Goal: Task Accomplishment & Management: Manage account settings

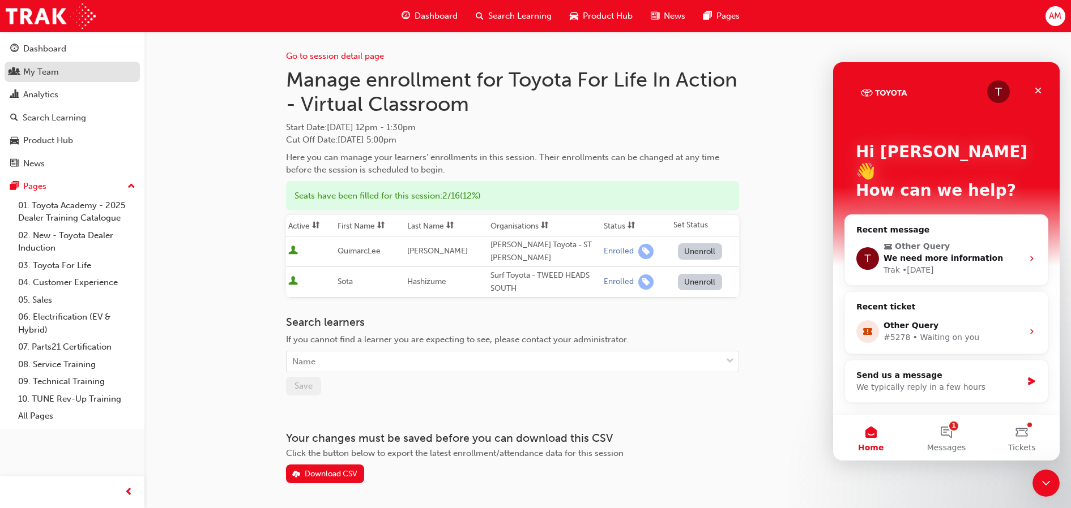
click at [83, 80] on link "My Team" at bounding box center [72, 72] width 135 height 21
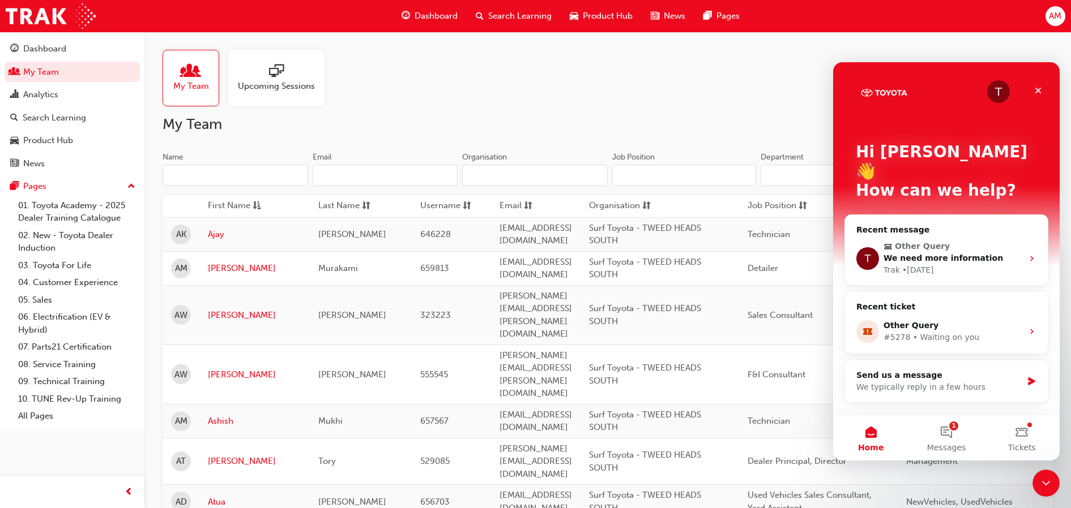
click at [230, 178] on input "Name" at bounding box center [236, 176] width 146 height 22
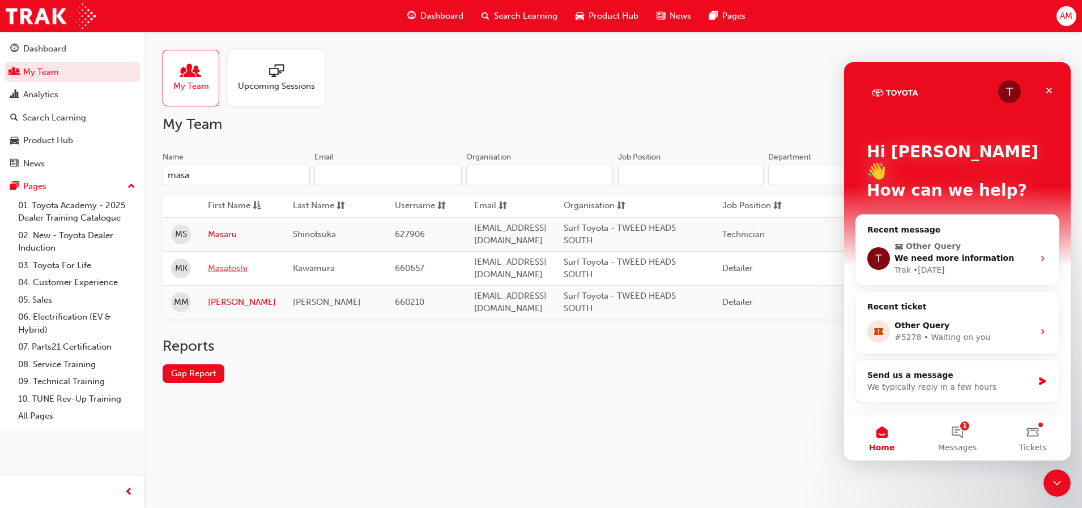
type input "masa"
click at [233, 273] on link "Masatoshi" at bounding box center [242, 268] width 68 height 13
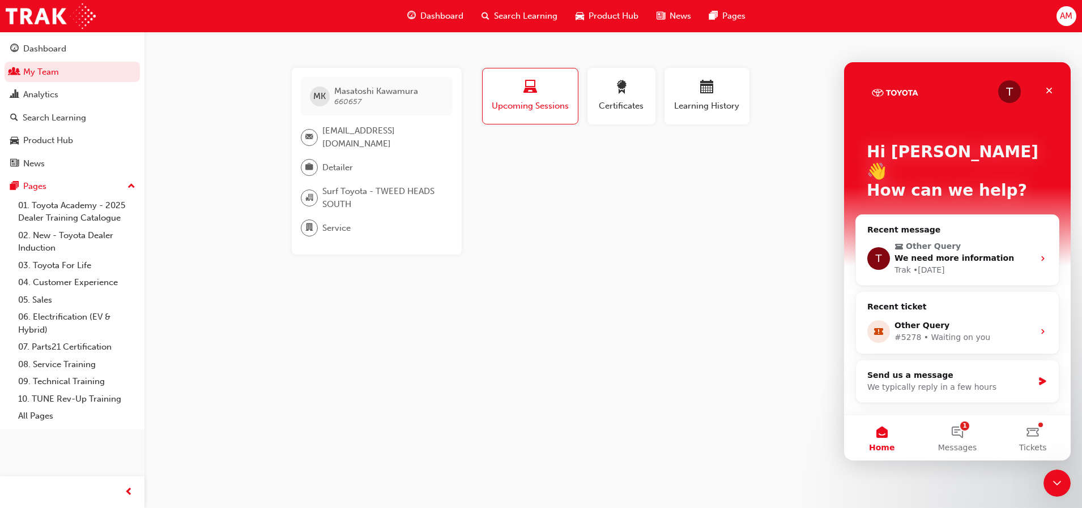
click at [621, 292] on div "MK [PERSON_NAME] 660657 [EMAIL_ADDRESS][DOMAIN_NAME] Detailer Surf Toyota - TWE…" at bounding box center [541, 254] width 1082 height 508
click at [621, 96] on span "award-icon" at bounding box center [621, 87] width 14 height 15
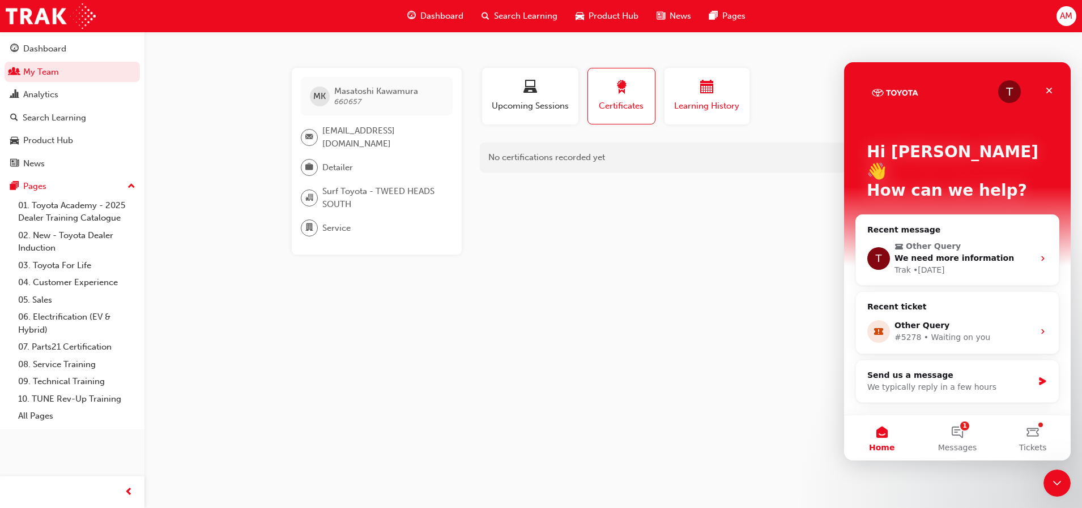
click at [729, 97] on div "button" at bounding box center [707, 89] width 68 height 18
click at [653, 101] on button "Certificates" at bounding box center [621, 96] width 68 height 57
click at [557, 102] on span "Upcoming Sessions" at bounding box center [529, 106] width 79 height 13
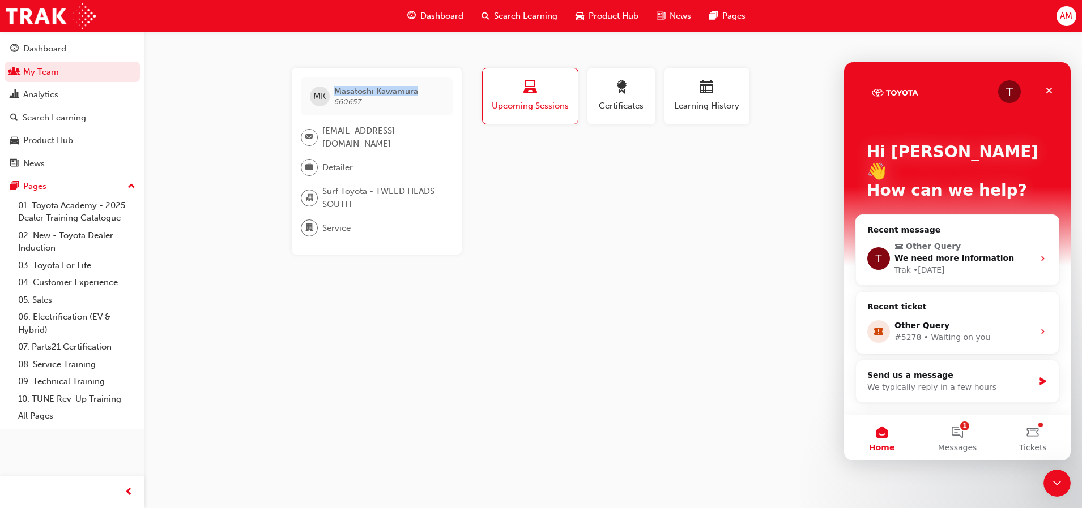
drag, startPoint x: 421, startPoint y: 94, endPoint x: 333, endPoint y: 88, distance: 88.5
click at [333, 88] on div "MK [PERSON_NAME] 660657" at bounding box center [377, 96] width 152 height 39
copy span "[PERSON_NAME]"
click at [46, 51] on div "Dashboard" at bounding box center [44, 48] width 43 height 13
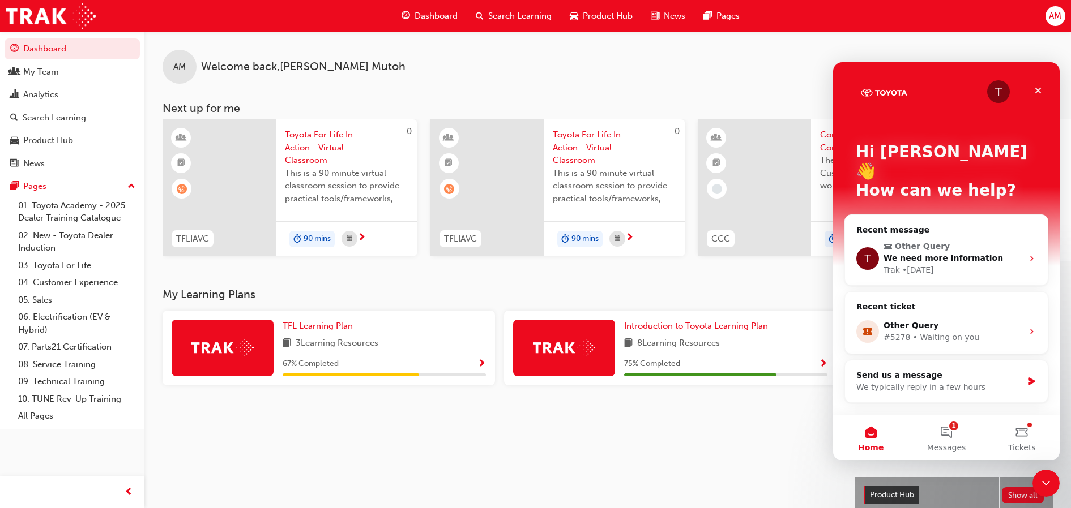
click at [314, 137] on span "Toyota For Life In Action - Virtual Classroom" at bounding box center [346, 148] width 123 height 39
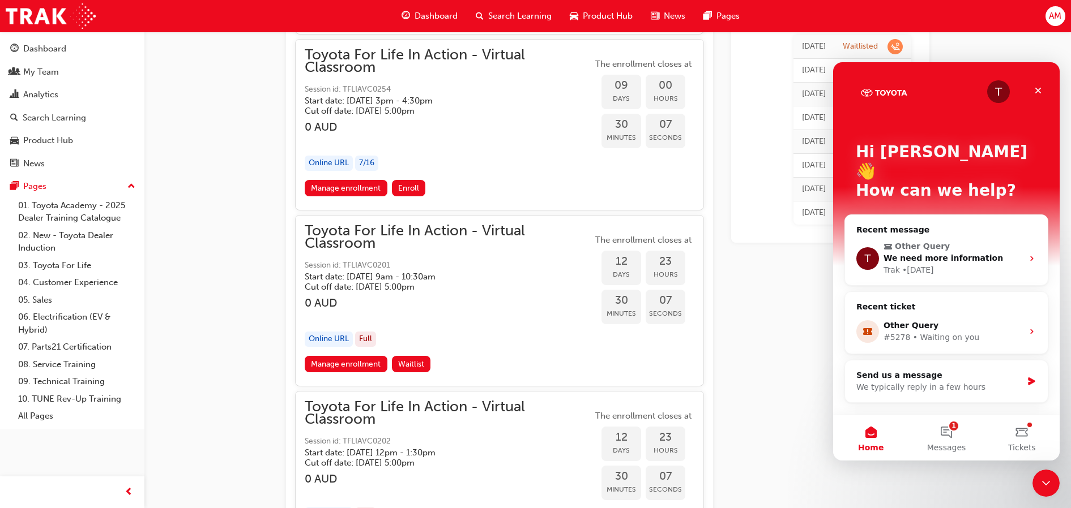
scroll to position [4932, 0]
click at [355, 185] on link "Manage enrollment" at bounding box center [346, 189] width 83 height 16
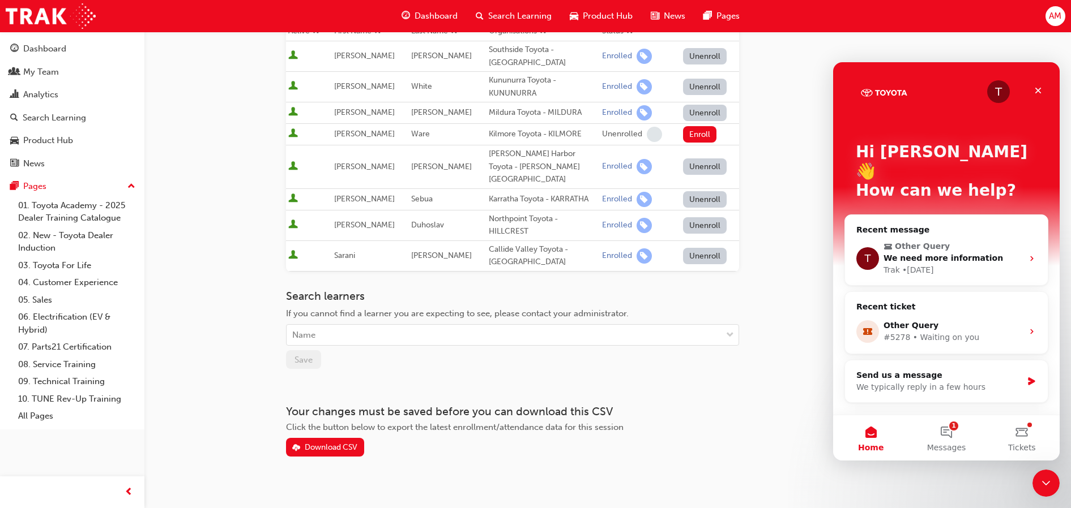
scroll to position [196, 0]
click at [349, 325] on div "Name" at bounding box center [504, 335] width 435 height 20
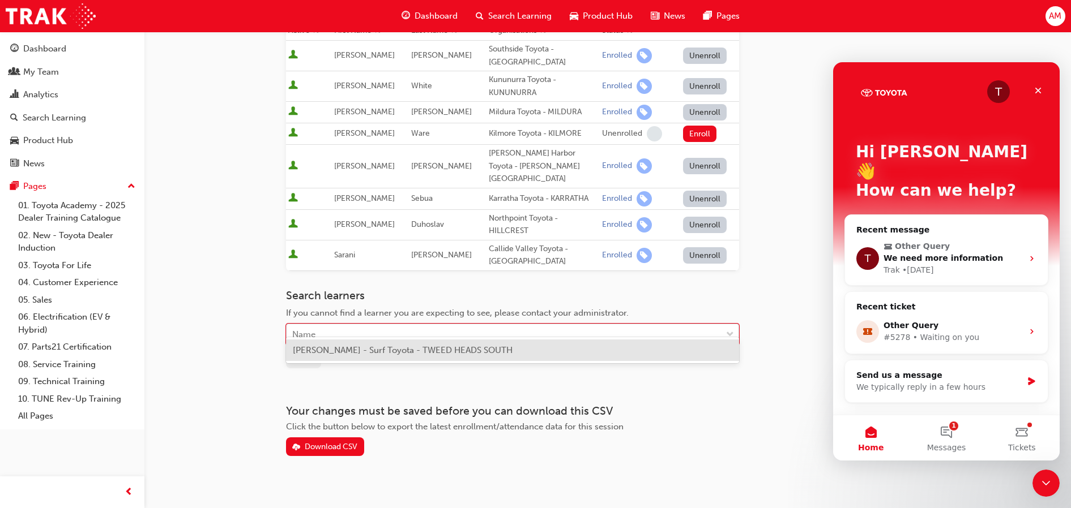
paste input "[PERSON_NAME]"
type input "[PERSON_NAME]"
click at [354, 345] on span "[PERSON_NAME] - Surf Toyota - TWEED HEADS SOUTH" at bounding box center [403, 350] width 220 height 10
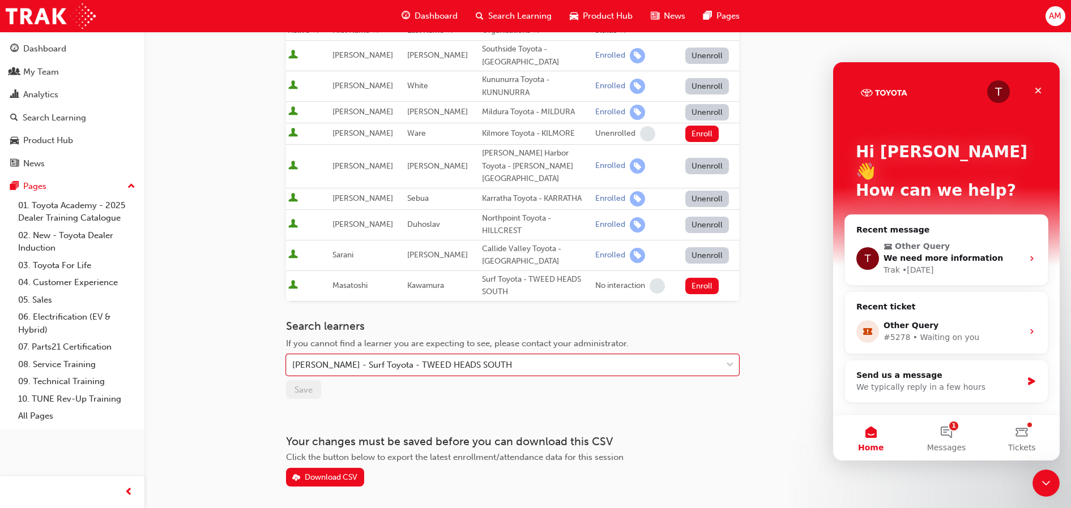
click at [719, 278] on div "Enroll" at bounding box center [711, 286] width 52 height 16
click at [702, 278] on button "Enroll" at bounding box center [702, 286] width 34 height 16
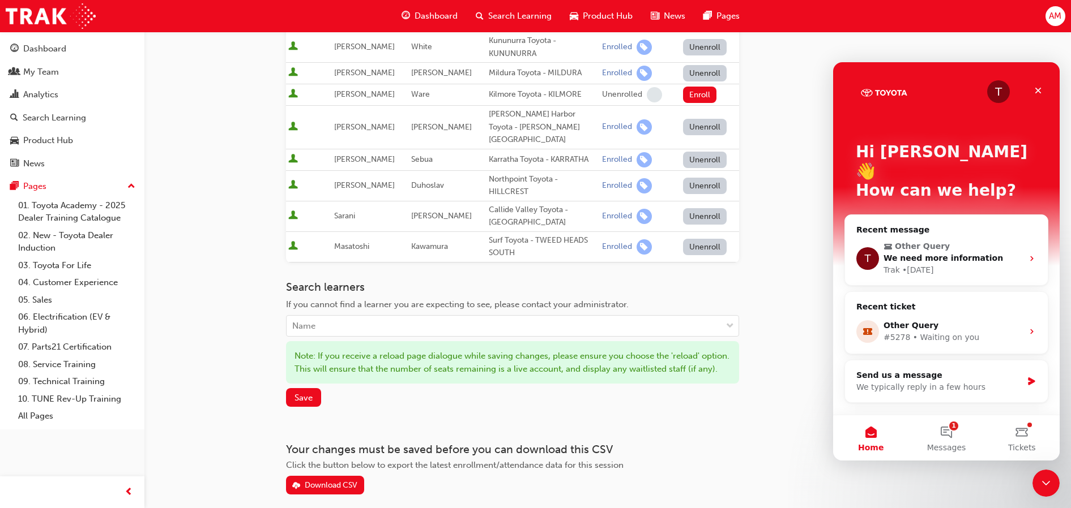
scroll to position [286, 0]
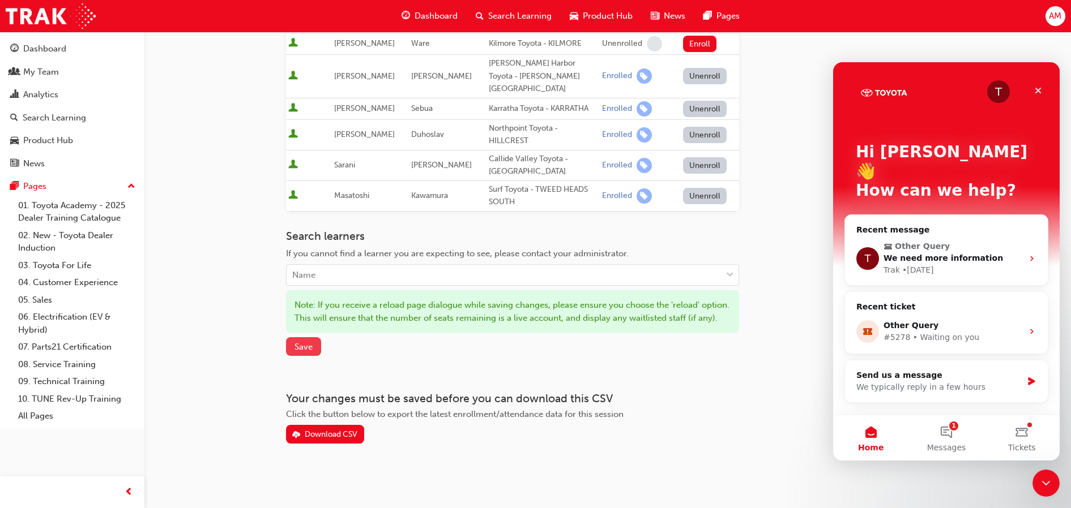
click at [303, 349] on span "Save" at bounding box center [303, 347] width 18 height 10
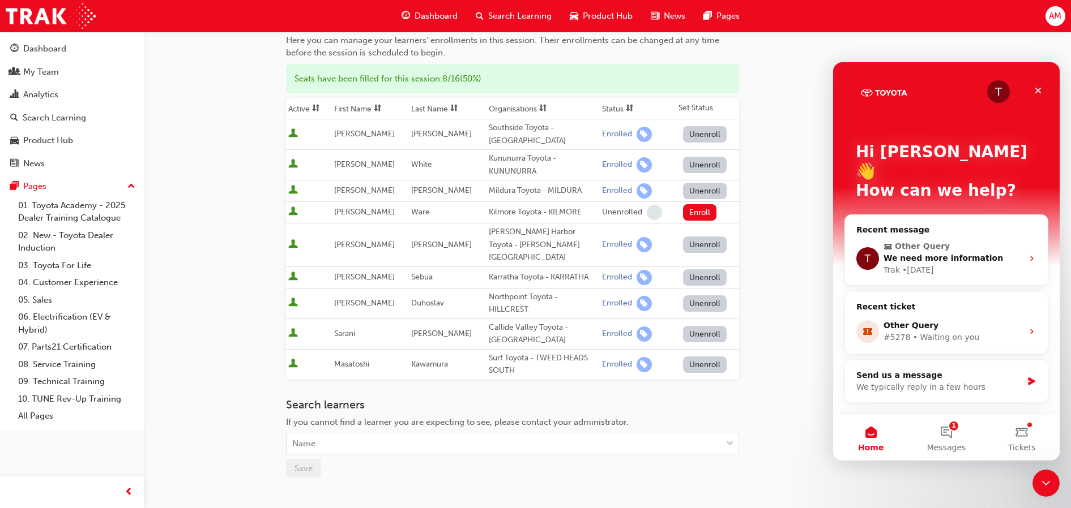
scroll to position [0, 0]
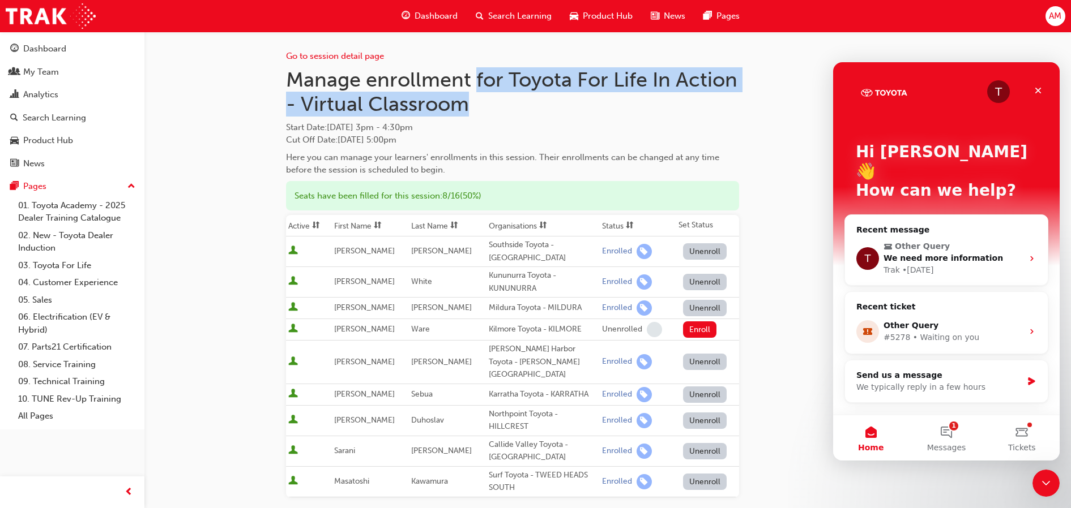
drag, startPoint x: 473, startPoint y: 75, endPoint x: 501, endPoint y: 110, distance: 44.4
click at [501, 110] on h1 "Manage enrollment for Toyota For Life In Action - Virtual Classroom" at bounding box center [512, 91] width 453 height 49
copy h1 "for Toyota For Life In Action - Virtual Classroom"
click at [495, 103] on h1 "Manage enrollment for Toyota For Life In Action - Virtual Classroom" at bounding box center [512, 91] width 453 height 49
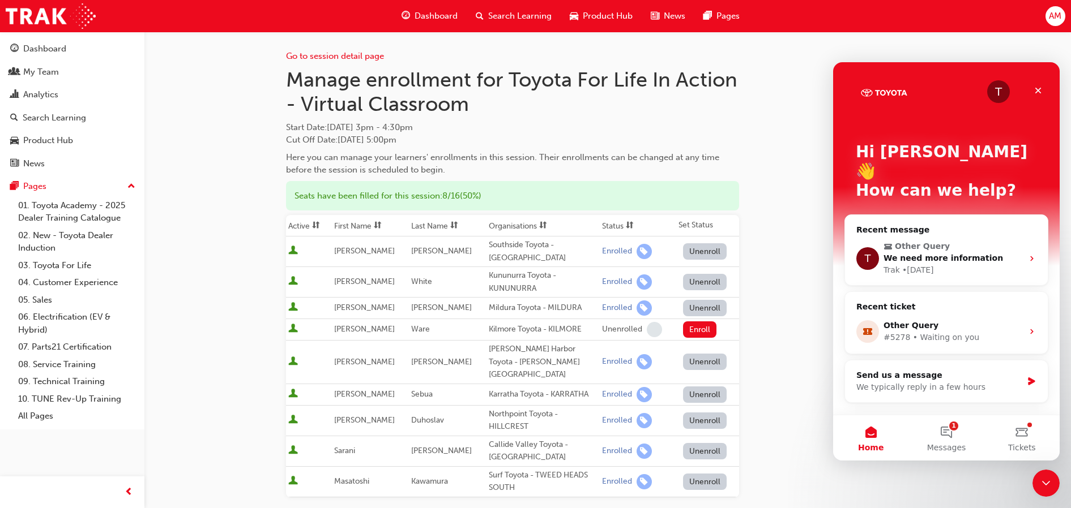
click at [475, 74] on h1 "Manage enrollment for Toyota For Life In Action - Virtual Classroom" at bounding box center [512, 91] width 453 height 49
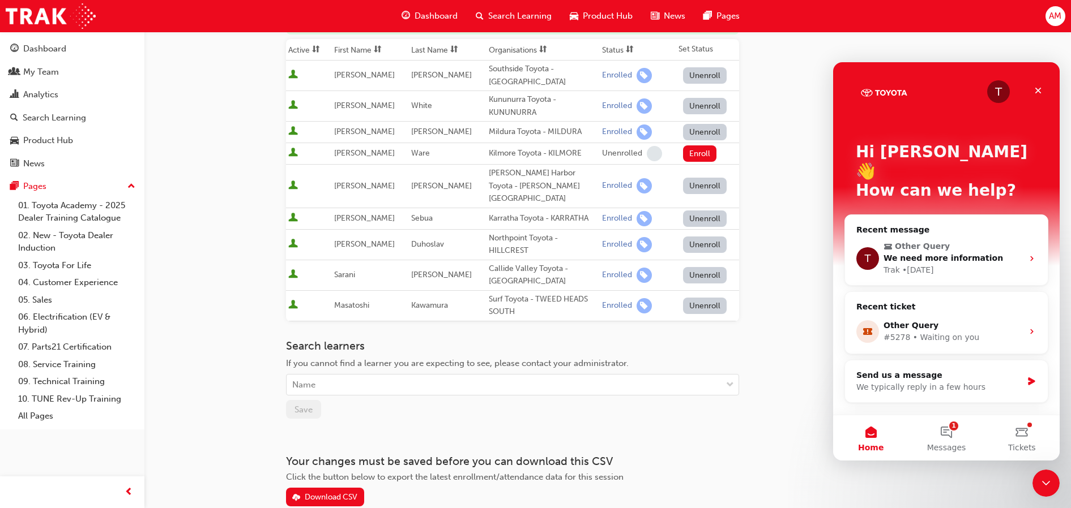
scroll to position [226, 0]
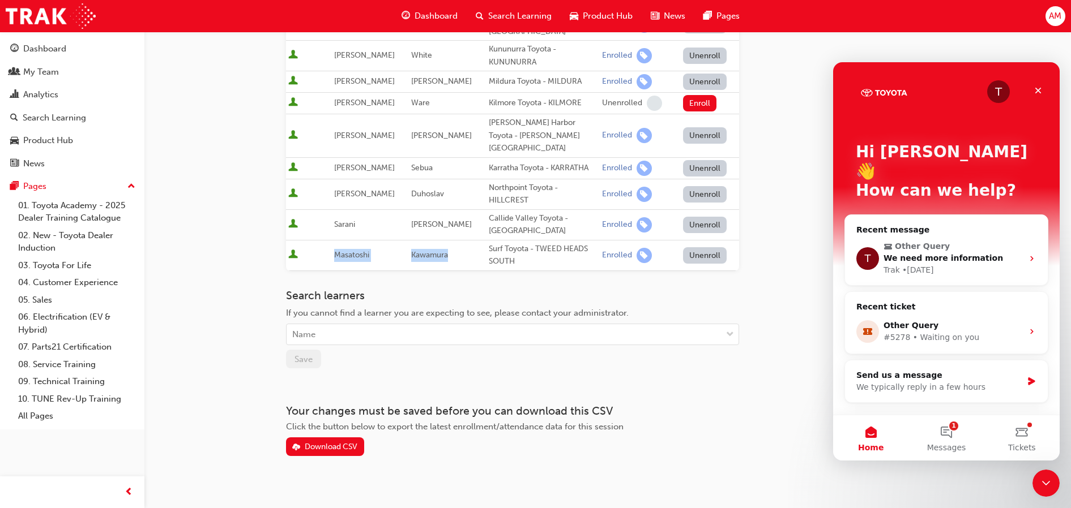
drag, startPoint x: 450, startPoint y: 242, endPoint x: 328, endPoint y: 242, distance: 122.3
click at [328, 242] on tr "[PERSON_NAME] Surf Toyota - TWEED HEADS SOUTH Enrolled Unenroll" at bounding box center [512, 255] width 453 height 31
copy tr "[PERSON_NAME]"
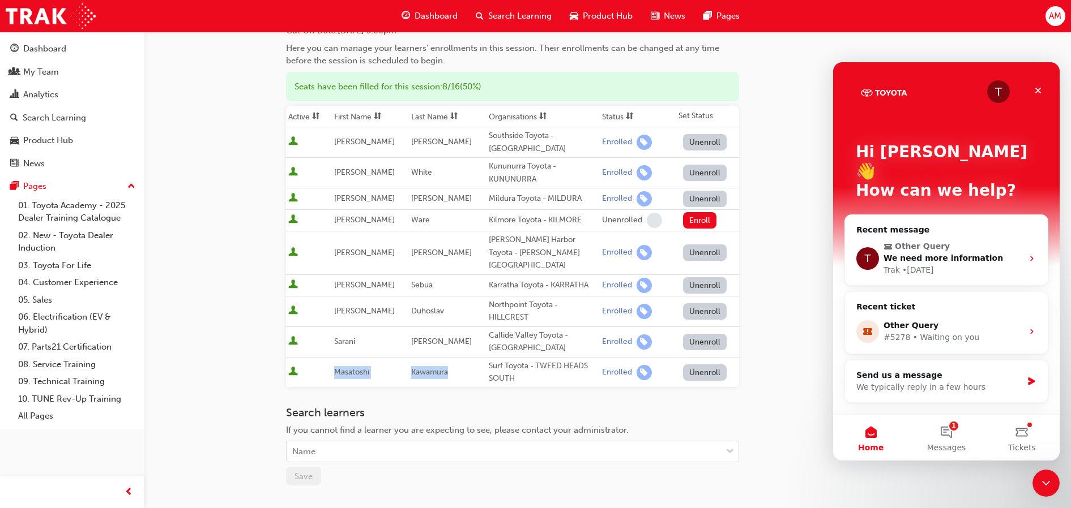
scroll to position [0, 0]
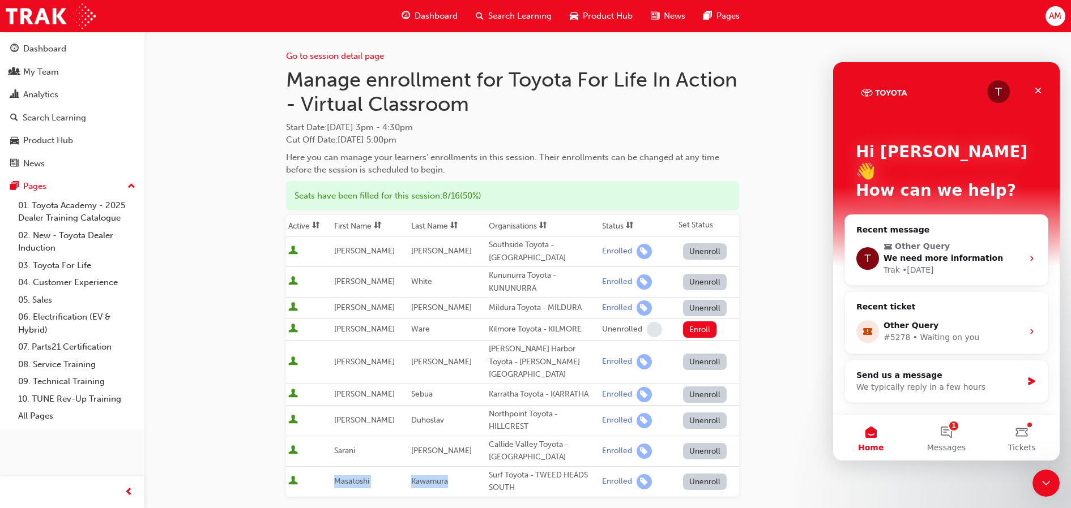
drag, startPoint x: 379, startPoint y: 106, endPoint x: 456, endPoint y: 144, distance: 85.8
click at [456, 144] on div "Manage enrollment for Toyota For Life In Action - Virtual Classroom Start Date …" at bounding box center [512, 121] width 453 height 109
copy div "Manage enrollment for Toyota For Life In Action - Virtual Classroom Start Date …"
click at [83, 70] on div "My Team" at bounding box center [72, 72] width 124 height 14
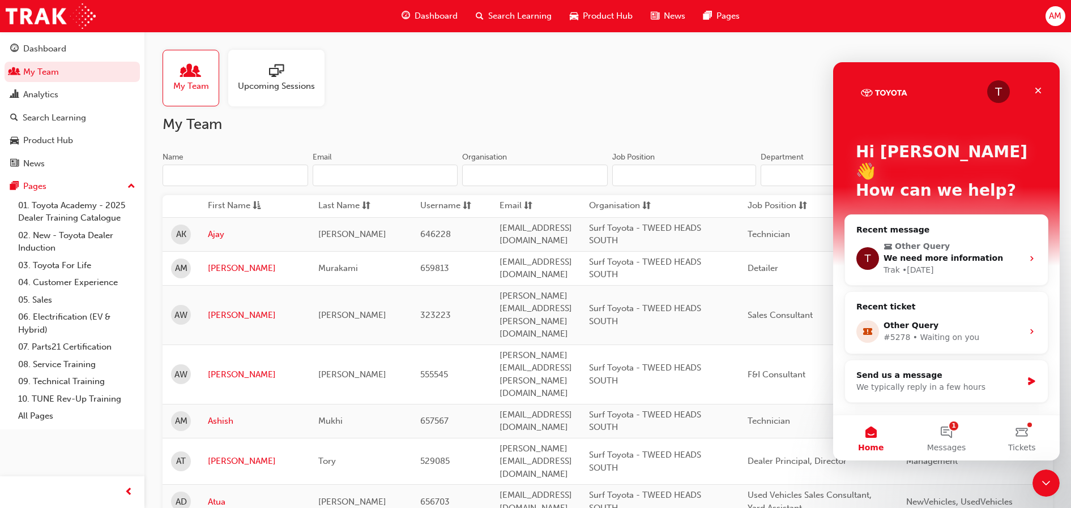
click at [277, 167] on input "Name" at bounding box center [236, 176] width 146 height 22
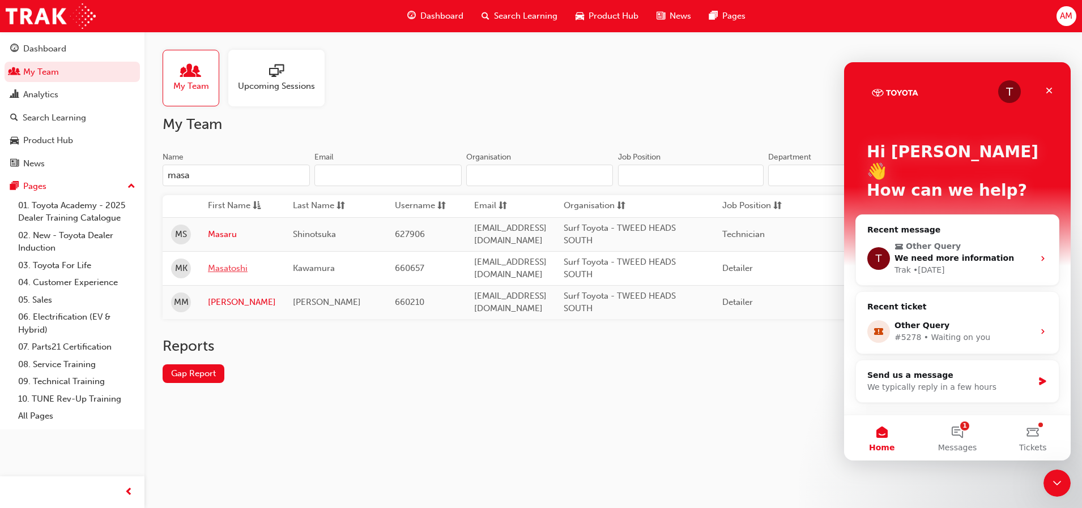
type input "masa"
click at [225, 273] on link "Masatoshi" at bounding box center [242, 268] width 68 height 13
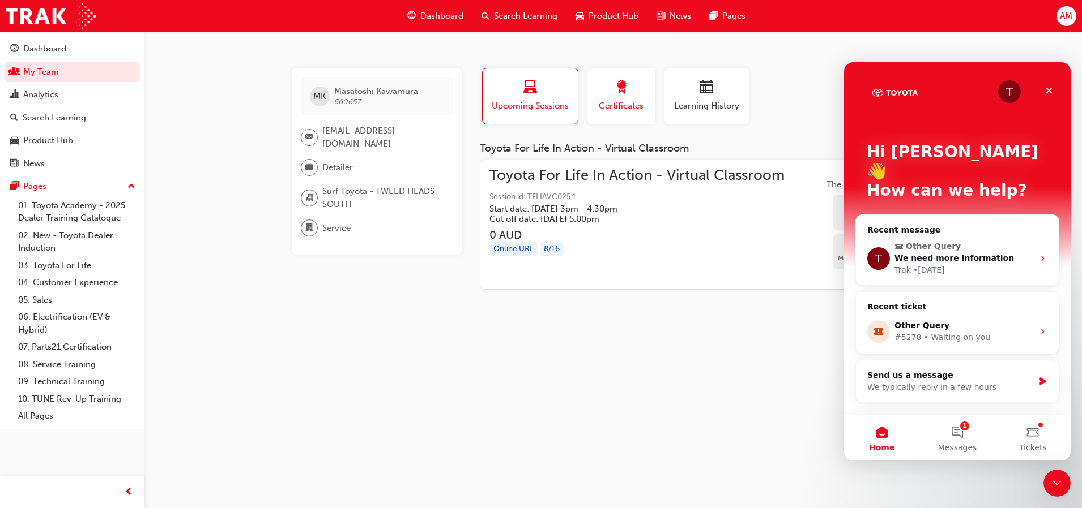
click at [626, 118] on button "Certificates" at bounding box center [621, 96] width 68 height 57
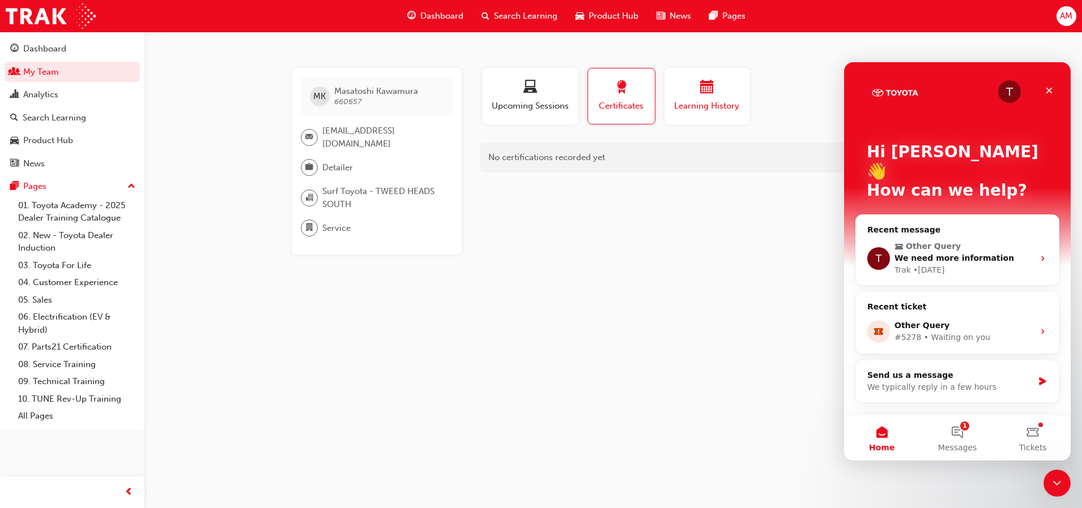
click at [690, 100] on span "Learning History" at bounding box center [707, 106] width 68 height 13
drag, startPoint x: 186, startPoint y: 123, endPoint x: 181, endPoint y: 92, distance: 31.6
click at [185, 122] on div "MK [PERSON_NAME] 660657 [EMAIL_ADDRESS][DOMAIN_NAME] Detailer Surf Toyota - TWE…" at bounding box center [541, 254] width 1082 height 508
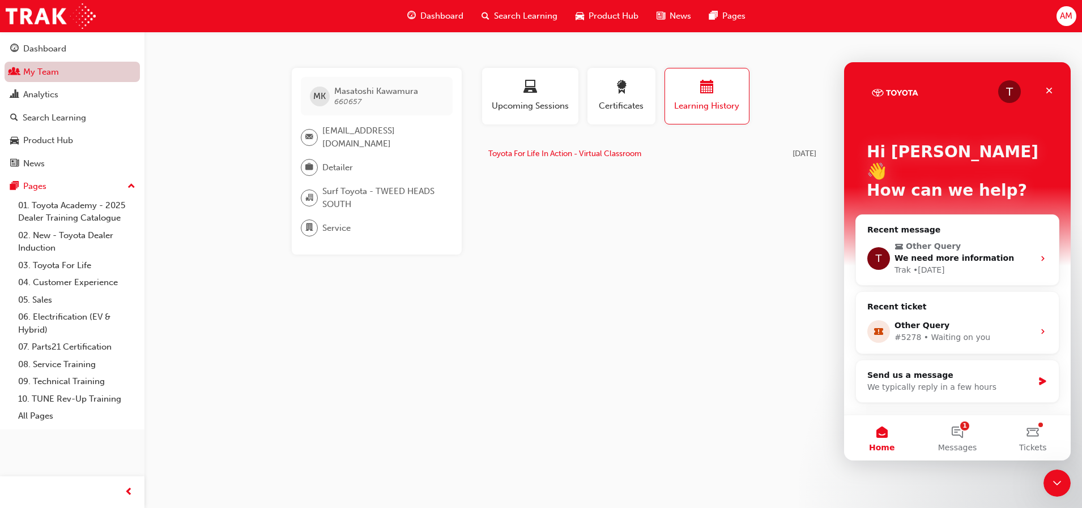
click at [60, 70] on link "My Team" at bounding box center [72, 72] width 135 height 21
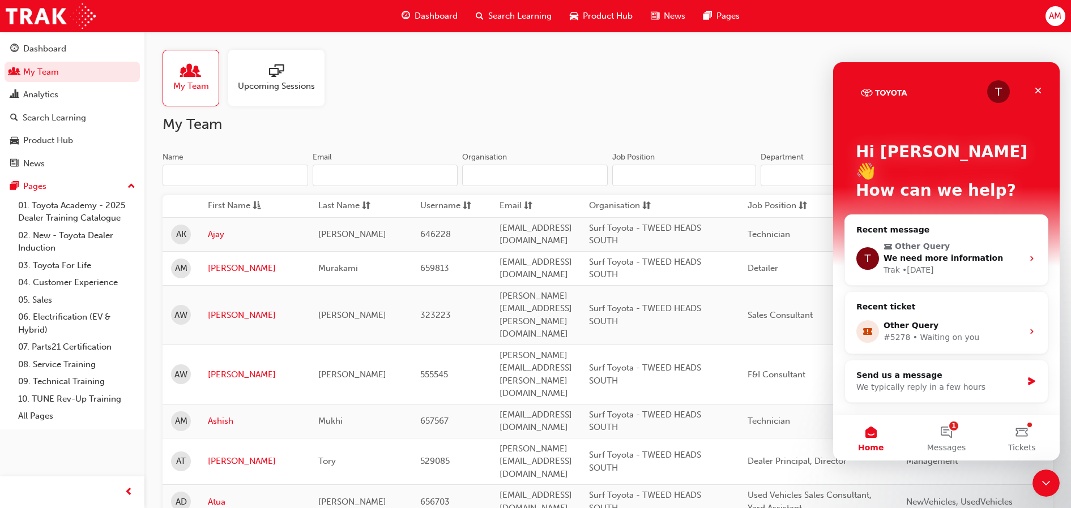
click at [268, 169] on input "Name" at bounding box center [236, 176] width 146 height 22
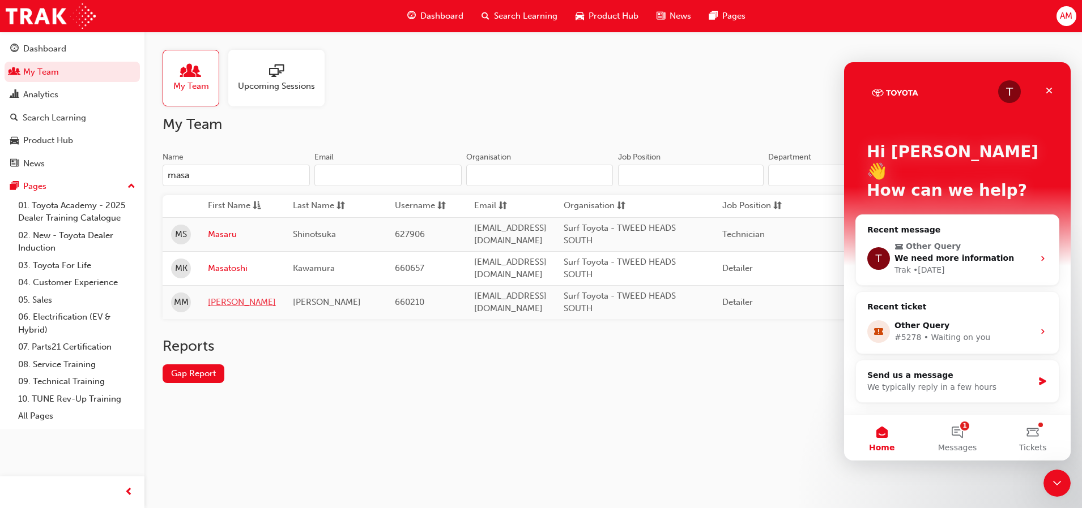
type input "masa"
click at [235, 305] on link "[PERSON_NAME]" at bounding box center [242, 302] width 68 height 13
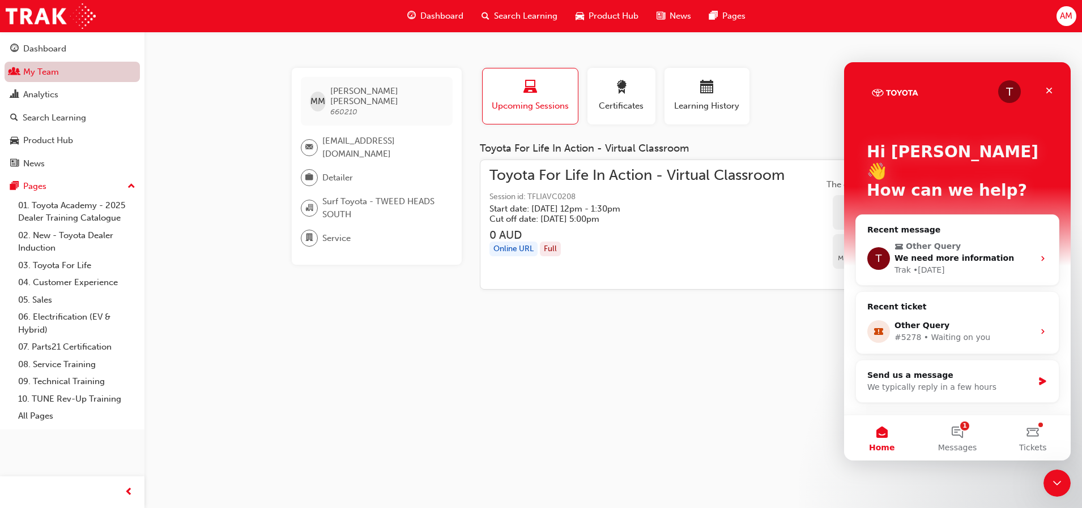
click at [93, 71] on link "My Team" at bounding box center [72, 72] width 135 height 21
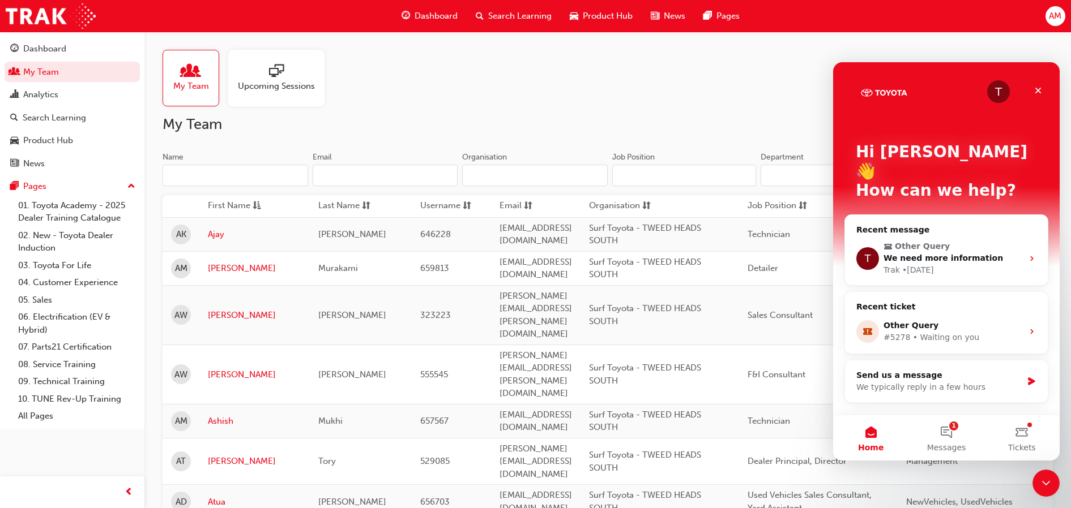
click at [228, 182] on input "Name" at bounding box center [236, 176] width 146 height 22
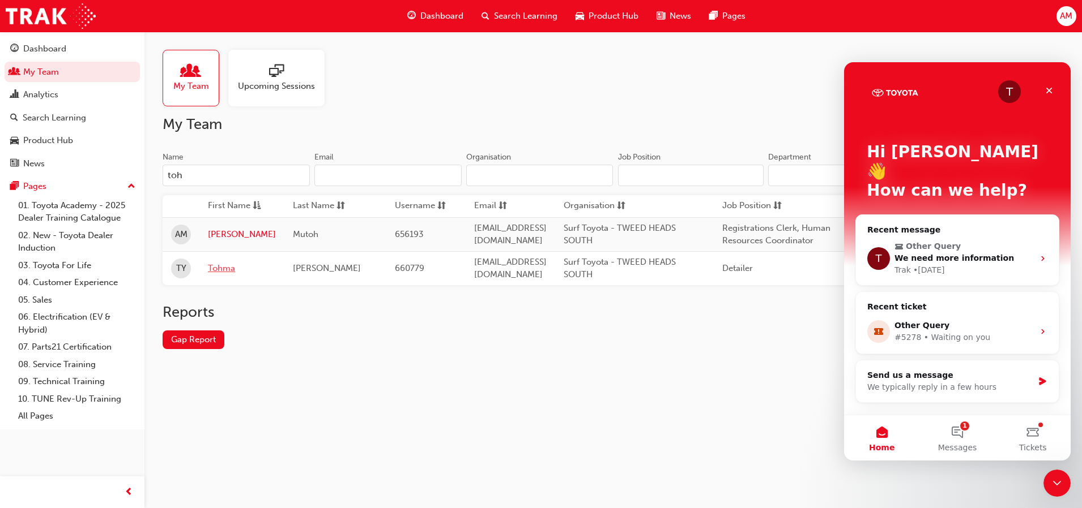
type input "toh"
click at [217, 270] on link "Tohma" at bounding box center [242, 268] width 68 height 13
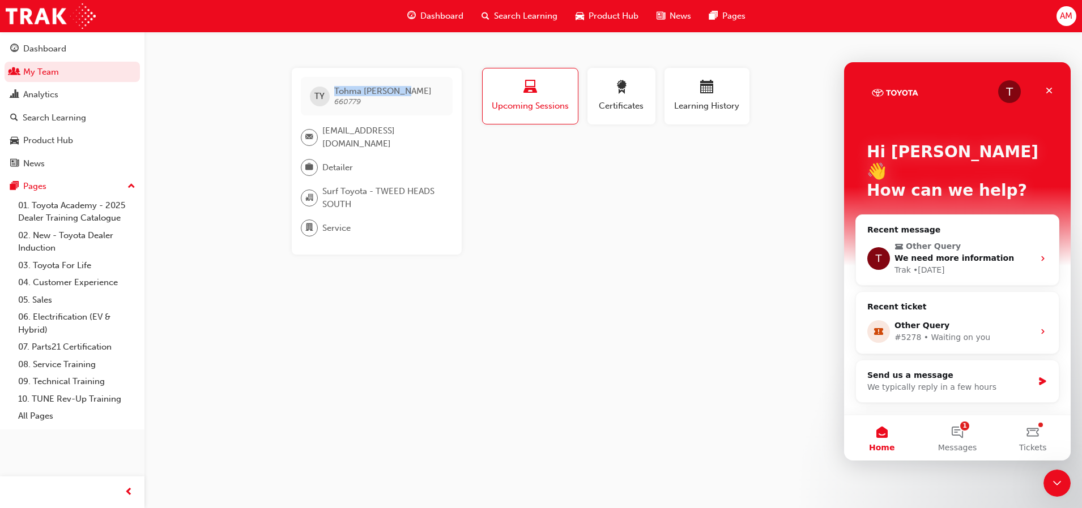
drag, startPoint x: 363, startPoint y: 89, endPoint x: 333, endPoint y: 89, distance: 30.0
click at [333, 89] on div "[PERSON_NAME] [PERSON_NAME] 660779" at bounding box center [377, 96] width 152 height 39
copy span "[PERSON_NAME]"
click at [80, 53] on div "Dashboard" at bounding box center [72, 49] width 124 height 14
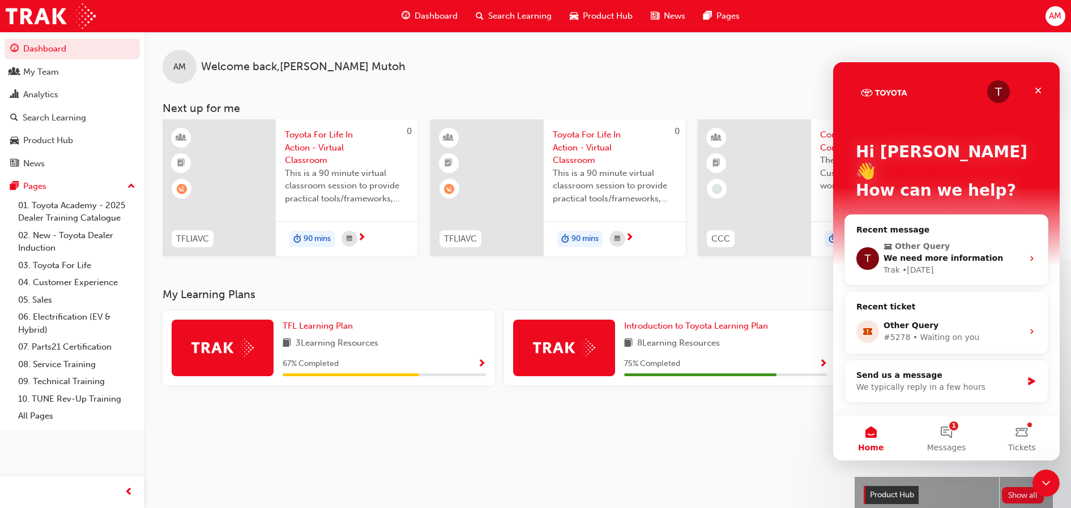
click at [314, 139] on span "Toyota For Life In Action - Virtual Classroom" at bounding box center [346, 148] width 123 height 39
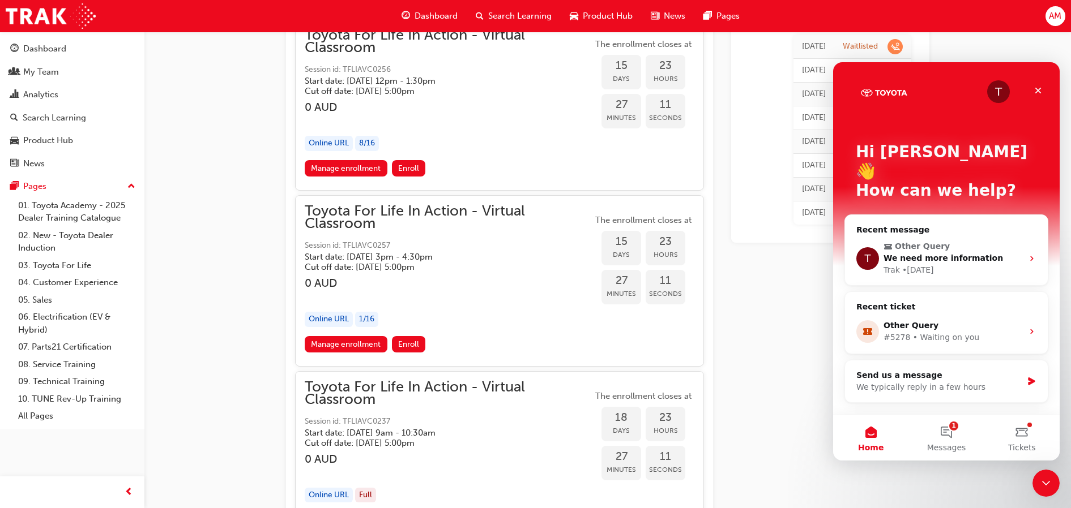
scroll to position [6914, 0]
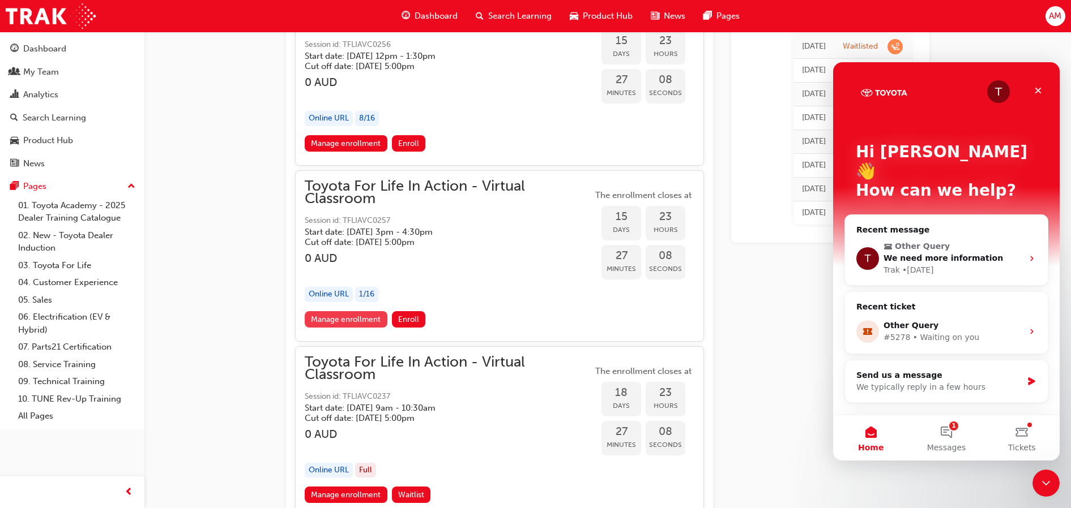
click at [316, 323] on link "Manage enrollment" at bounding box center [346, 319] width 83 height 16
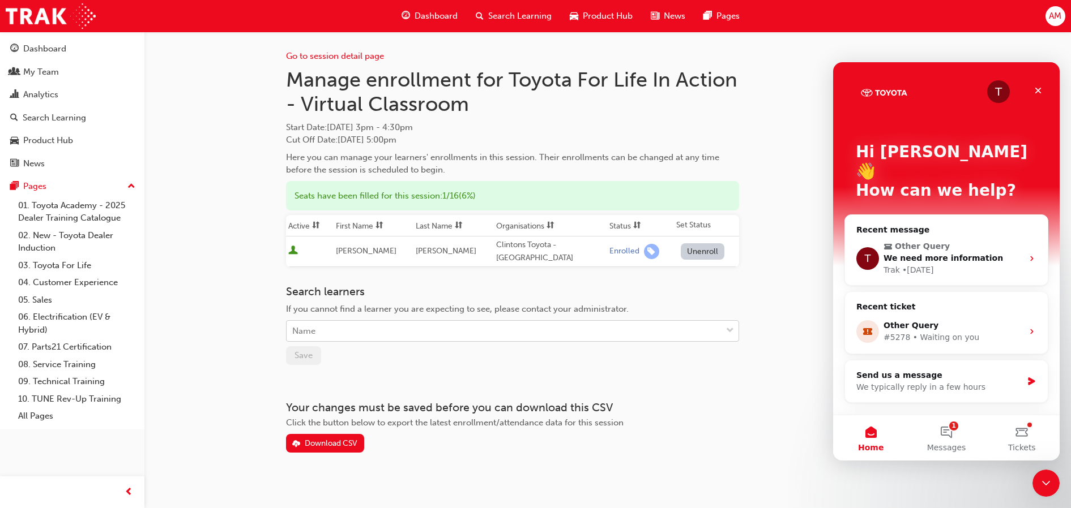
click at [350, 328] on div "Name" at bounding box center [504, 332] width 435 height 20
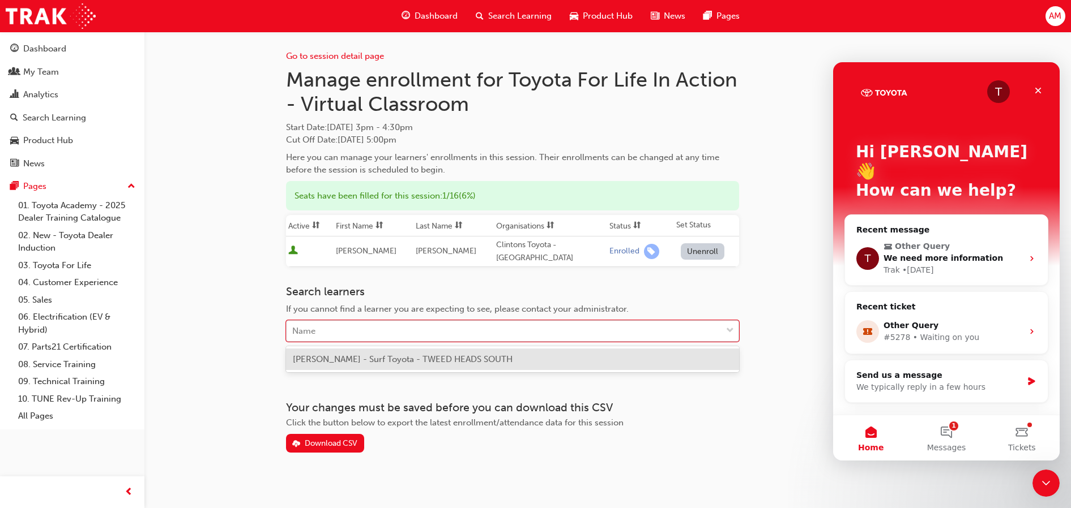
paste input "[PERSON_NAME]"
type input "[PERSON_NAME]"
click at [446, 361] on span "[PERSON_NAME] - Surf Toyota - TWEED HEADS SOUTH" at bounding box center [403, 359] width 220 height 10
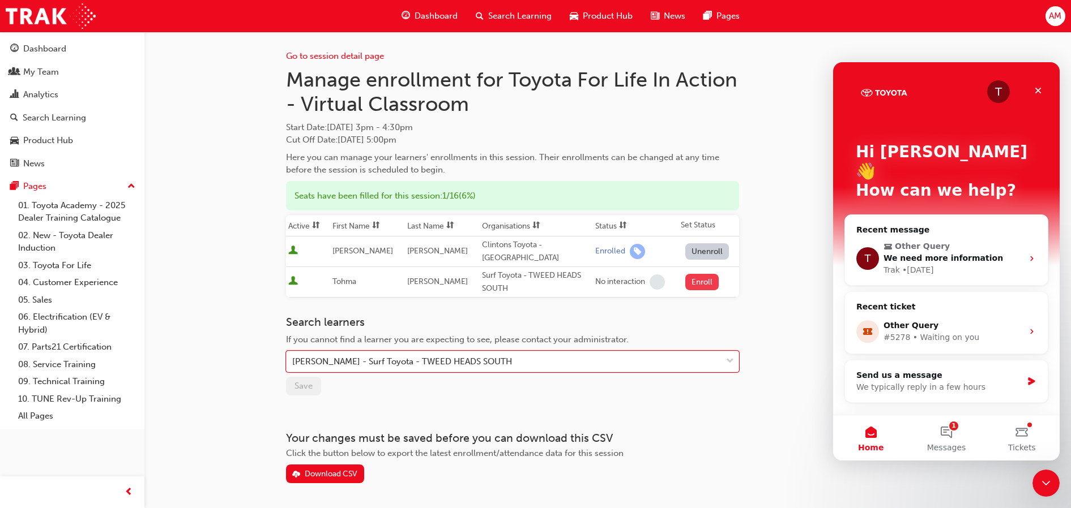
click at [694, 287] on button "Enroll" at bounding box center [702, 282] width 34 height 16
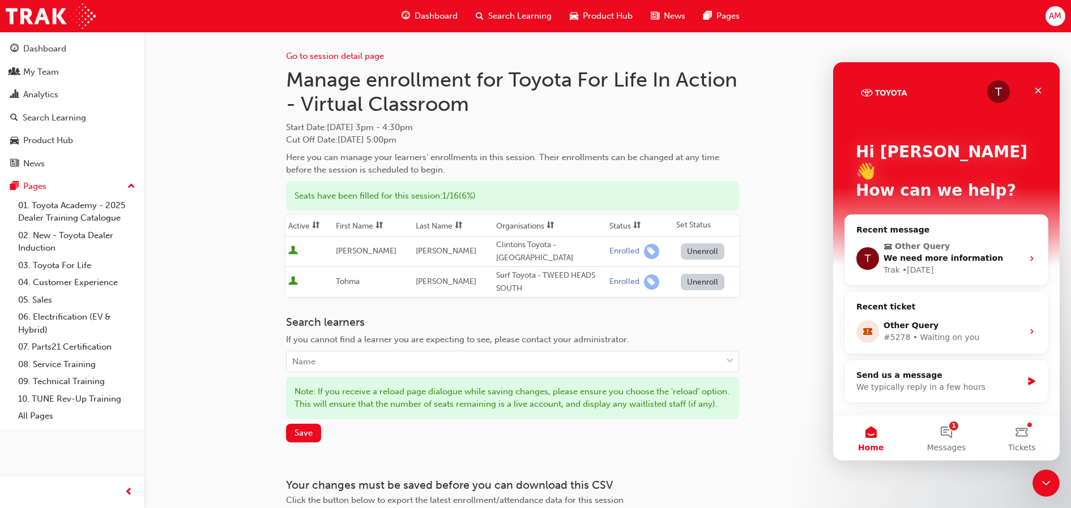
drag, startPoint x: 309, startPoint y: 441, endPoint x: 322, endPoint y: 436, distance: 13.5
click at [310, 438] on span "Save" at bounding box center [303, 433] width 18 height 10
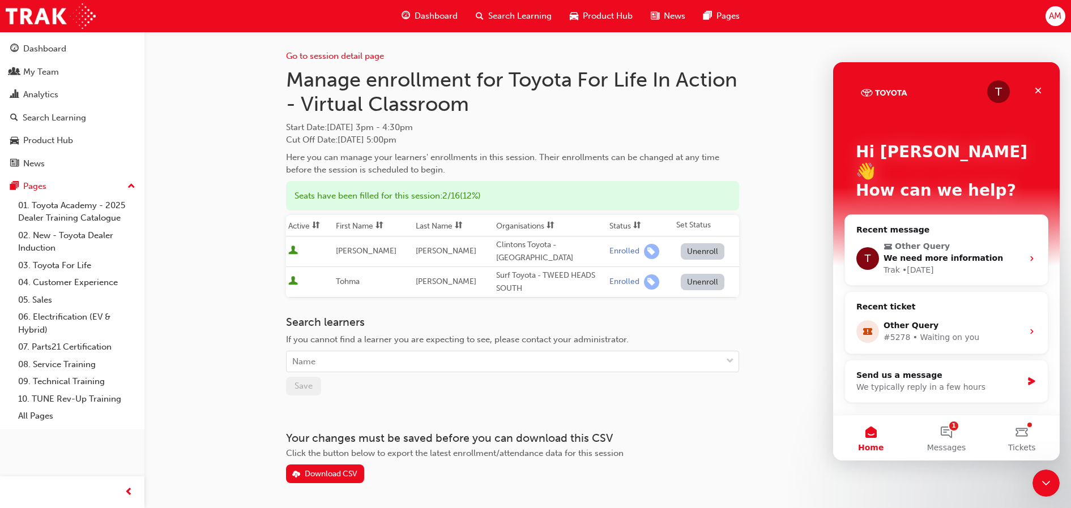
drag, startPoint x: 290, startPoint y: 72, endPoint x: 457, endPoint y: 134, distance: 177.9
click at [457, 134] on div "Manage enrollment for Toyota For Life In Action - Virtual Classroom Start Date …" at bounding box center [512, 121] width 453 height 109
copy div "Manage enrollment for Toyota For Life In Action - Virtual Classroom Start Date …"
click at [234, 217] on div "Go to session detail page Manage enrollment for Toyota For Life In Action - Vir…" at bounding box center [535, 274] width 1071 height 548
click at [55, 76] on div "My Team" at bounding box center [41, 72] width 36 height 13
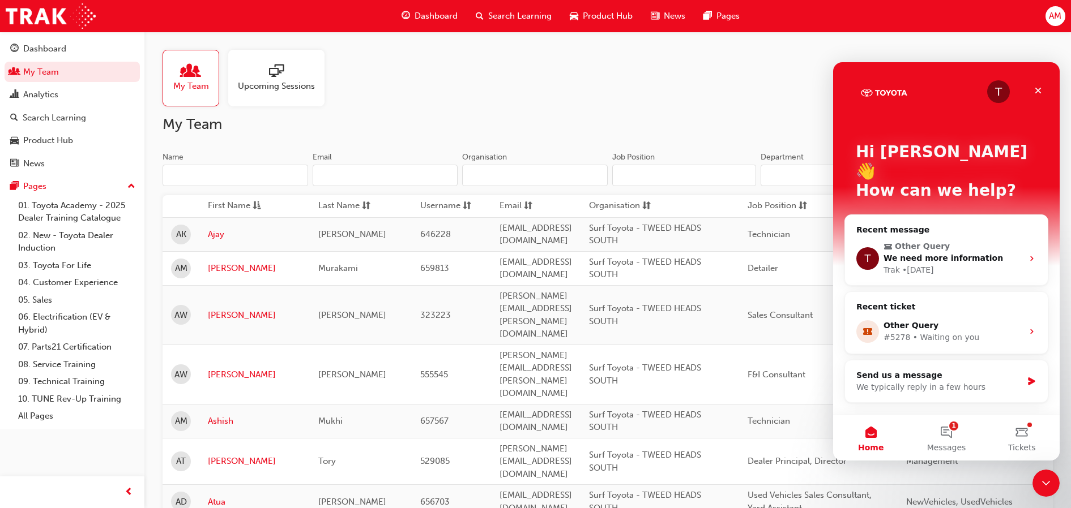
click at [237, 180] on input "Name" at bounding box center [236, 176] width 146 height 22
click at [237, 177] on input "Name" at bounding box center [236, 176] width 146 height 22
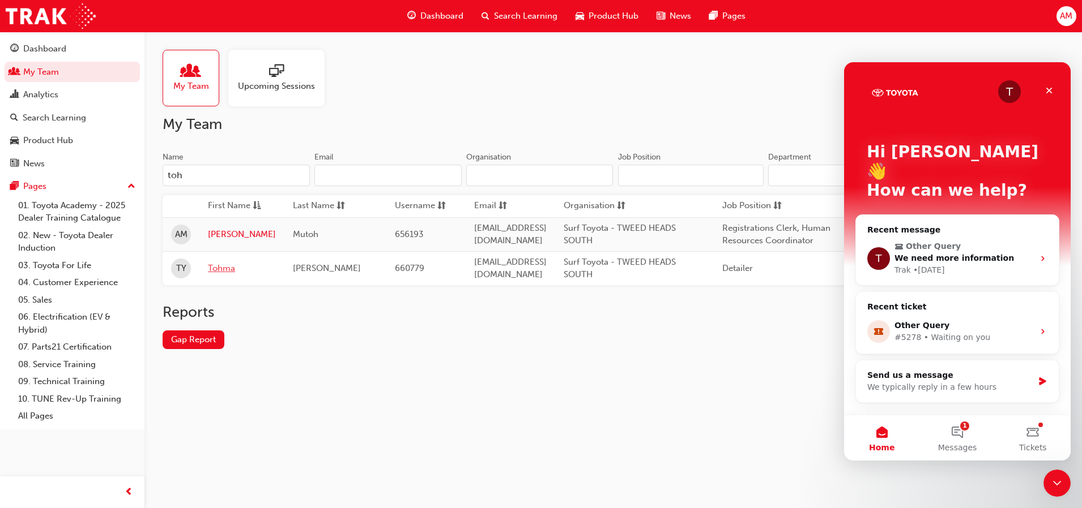
type input "toh"
click at [208, 271] on link "Tohma" at bounding box center [242, 268] width 68 height 13
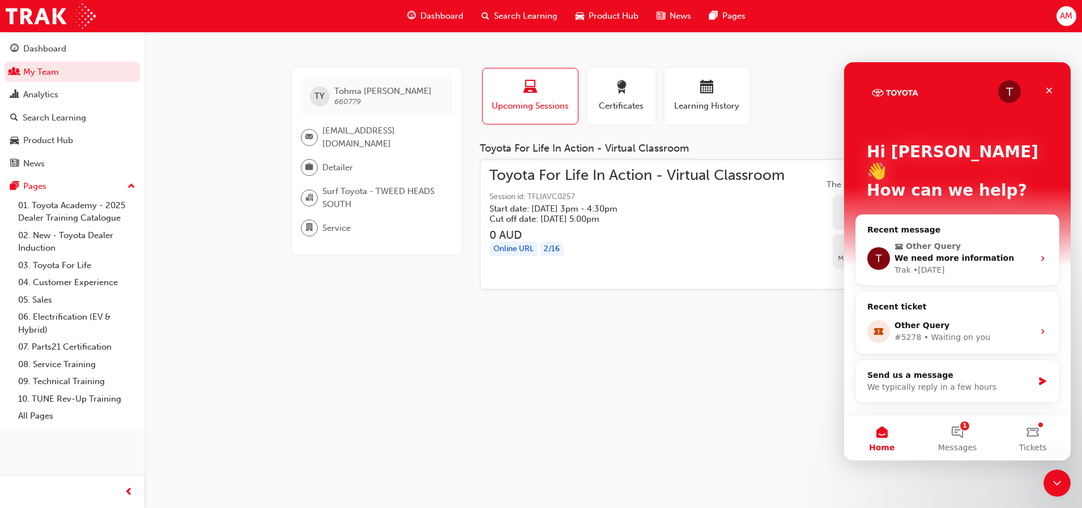
drag, startPoint x: 368, startPoint y: 309, endPoint x: 684, endPoint y: 213, distance: 330.1
click at [377, 304] on div "[PERSON_NAME] [PERSON_NAME] 660779 [EMAIL_ADDRESS][DOMAIN_NAME] Detailer Surf T…" at bounding box center [541, 254] width 1082 height 508
click at [1045, 88] on icon "Close" at bounding box center [1048, 90] width 9 height 9
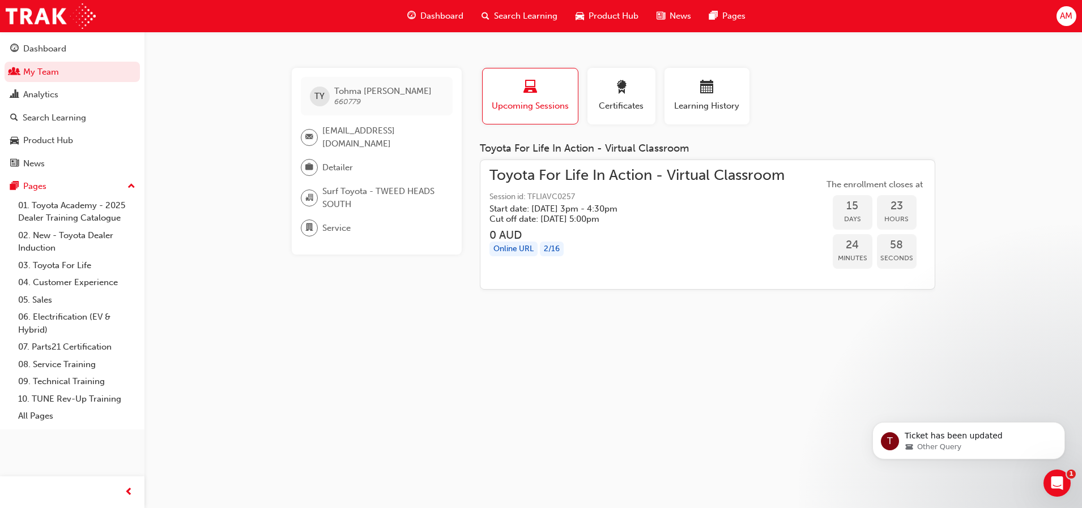
click at [584, 352] on div "[PERSON_NAME] [PERSON_NAME] 660779 [EMAIL_ADDRESS][DOMAIN_NAME] Detailer Surf T…" at bounding box center [541, 254] width 1082 height 508
click at [103, 75] on link "My Team" at bounding box center [72, 72] width 135 height 21
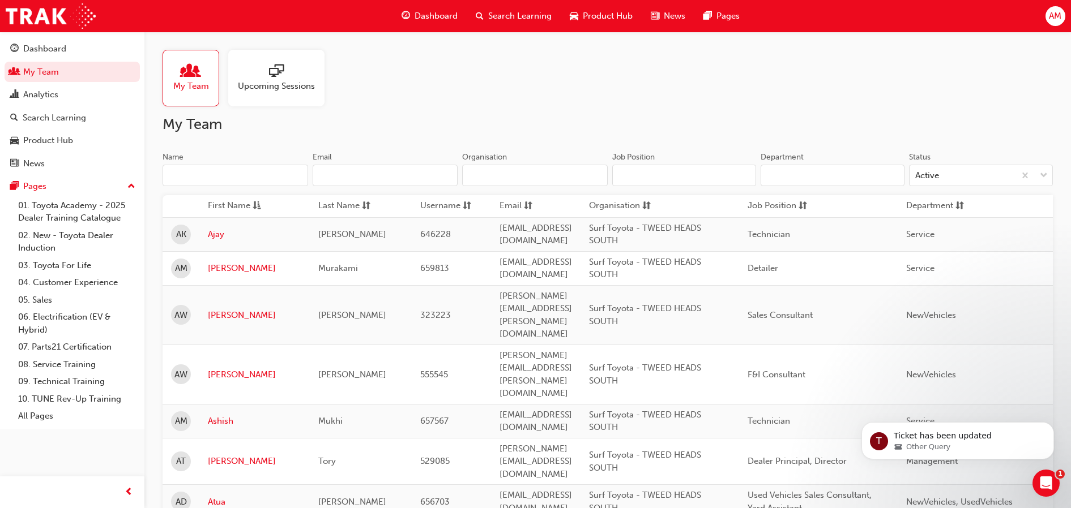
click at [278, 98] on div "Upcoming Sessions" at bounding box center [276, 78] width 96 height 57
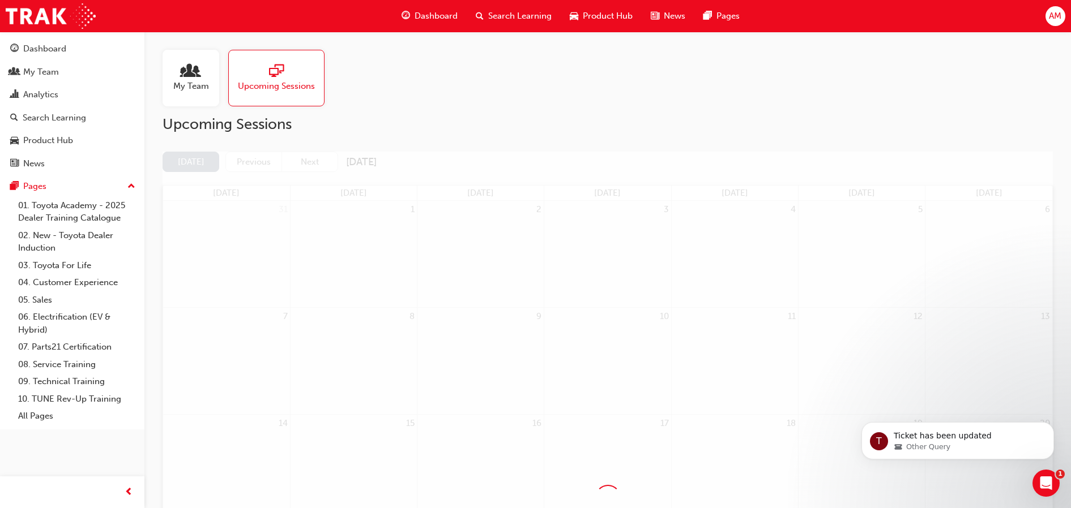
click at [190, 96] on div "My Team" at bounding box center [191, 78] width 57 height 57
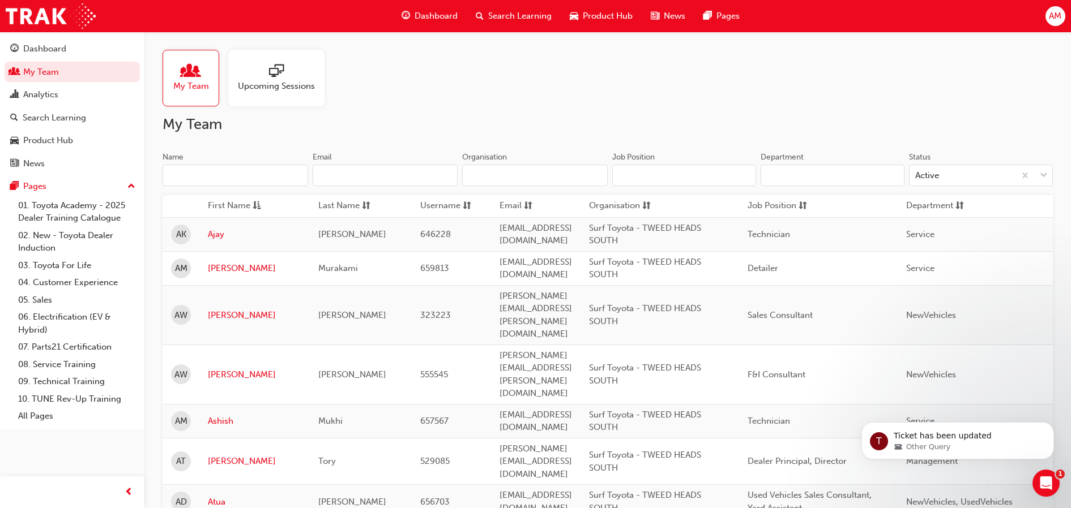
click at [255, 169] on input "Name" at bounding box center [236, 176] width 146 height 22
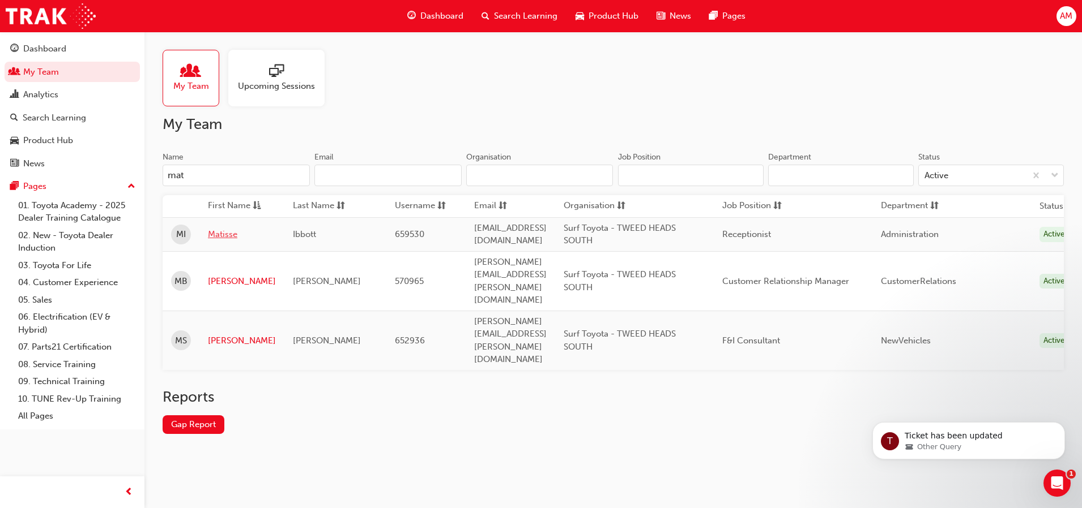
type input "mat"
click at [236, 237] on link "Matisse" at bounding box center [242, 234] width 68 height 13
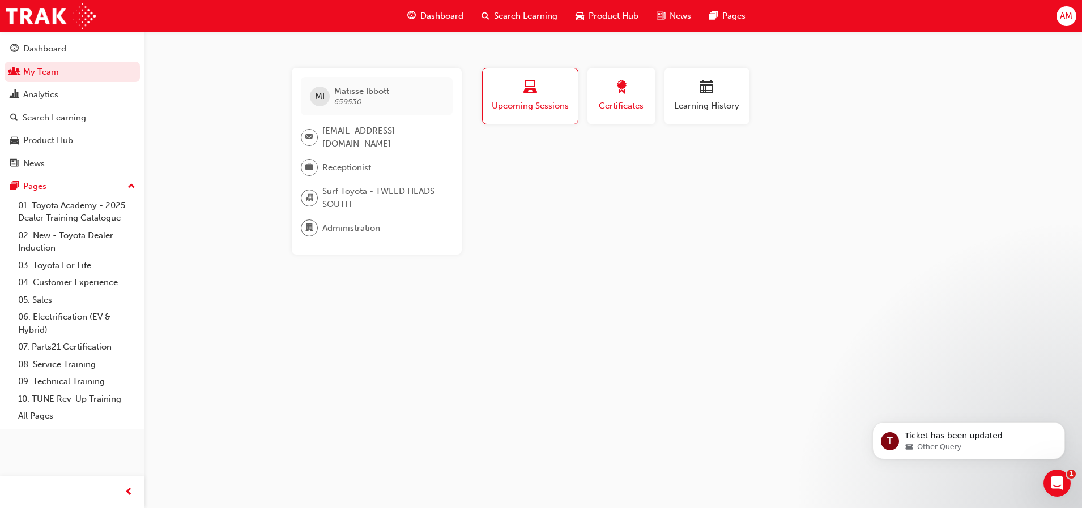
click at [621, 95] on span "award-icon" at bounding box center [621, 87] width 14 height 15
click at [681, 105] on span "Learning History" at bounding box center [707, 106] width 68 height 13
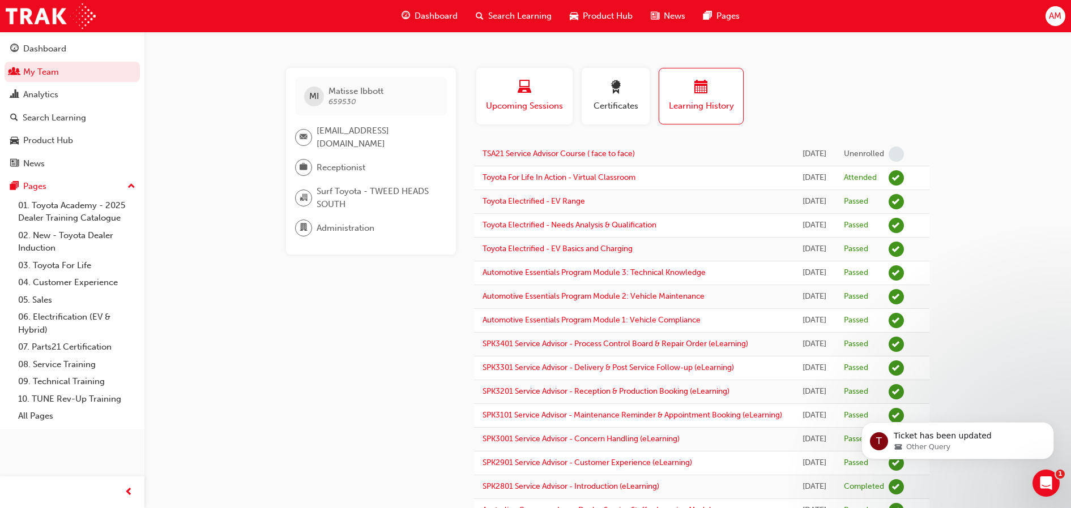
click at [531, 104] on span "Upcoming Sessions" at bounding box center [524, 106] width 79 height 13
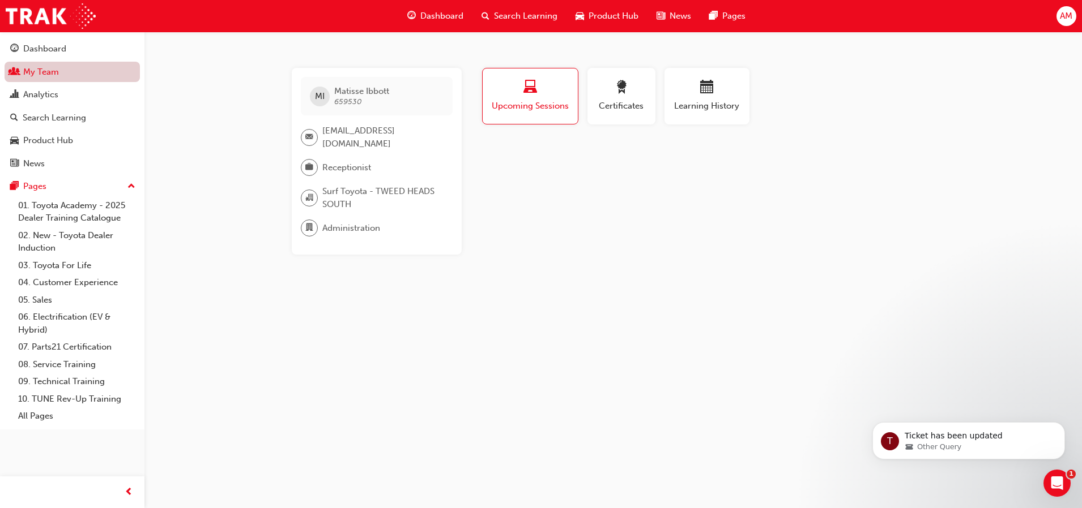
drag, startPoint x: 92, startPoint y: 71, endPoint x: 130, endPoint y: 78, distance: 37.9
click at [92, 71] on link "My Team" at bounding box center [72, 72] width 135 height 21
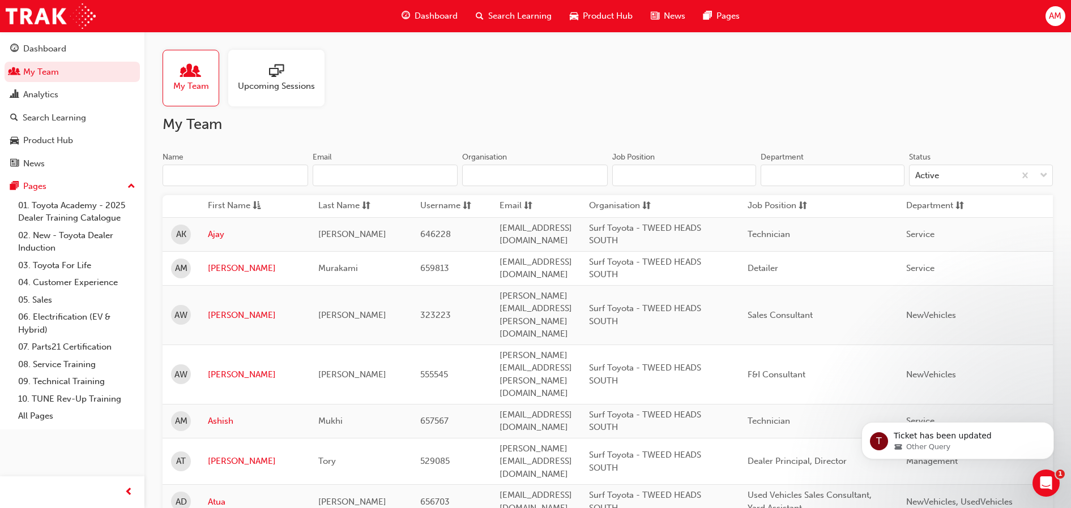
click at [268, 87] on span "Upcoming Sessions" at bounding box center [276, 86] width 77 height 13
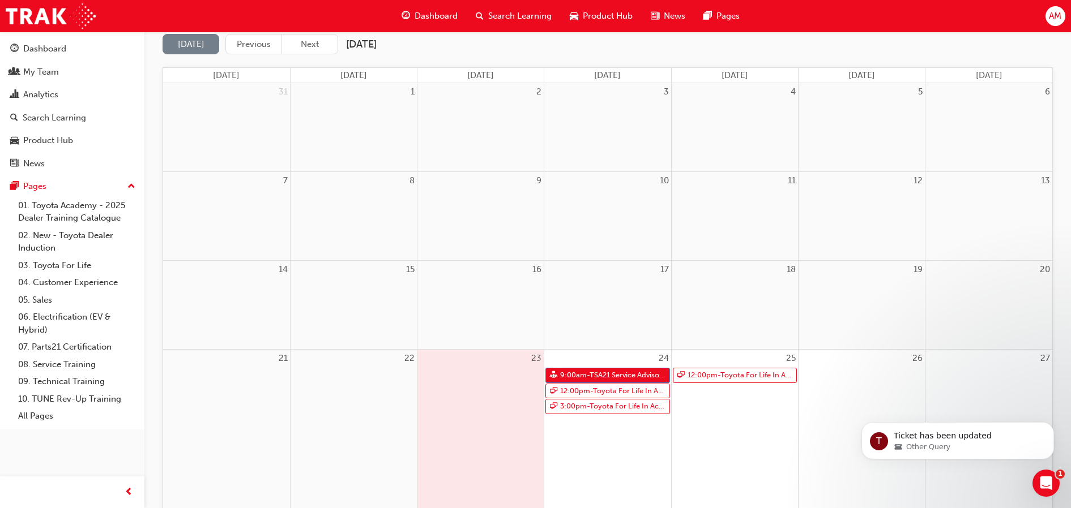
scroll to position [283, 0]
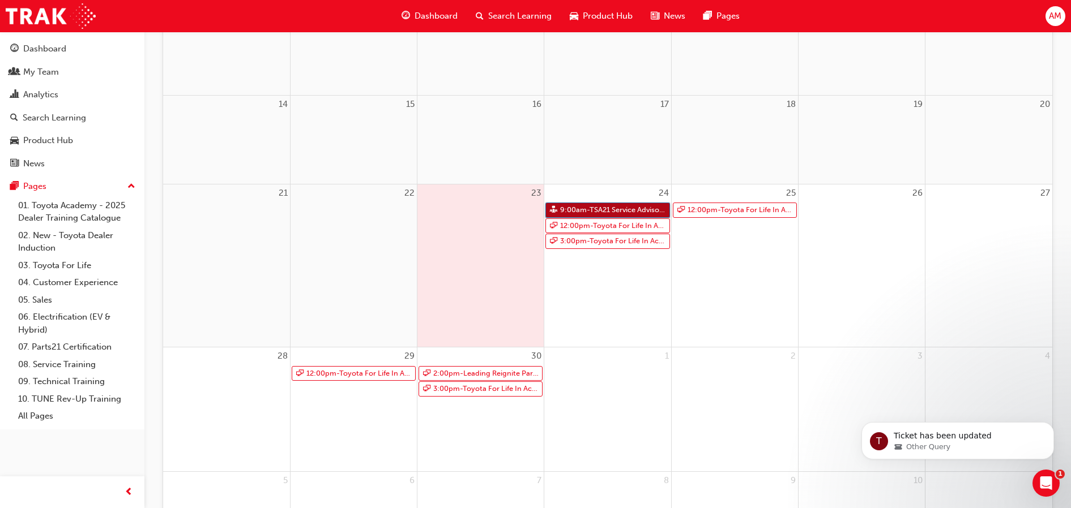
click at [612, 210] on link "9:00am - TSA21 Service Advisor Course ( face to face)" at bounding box center [607, 210] width 124 height 15
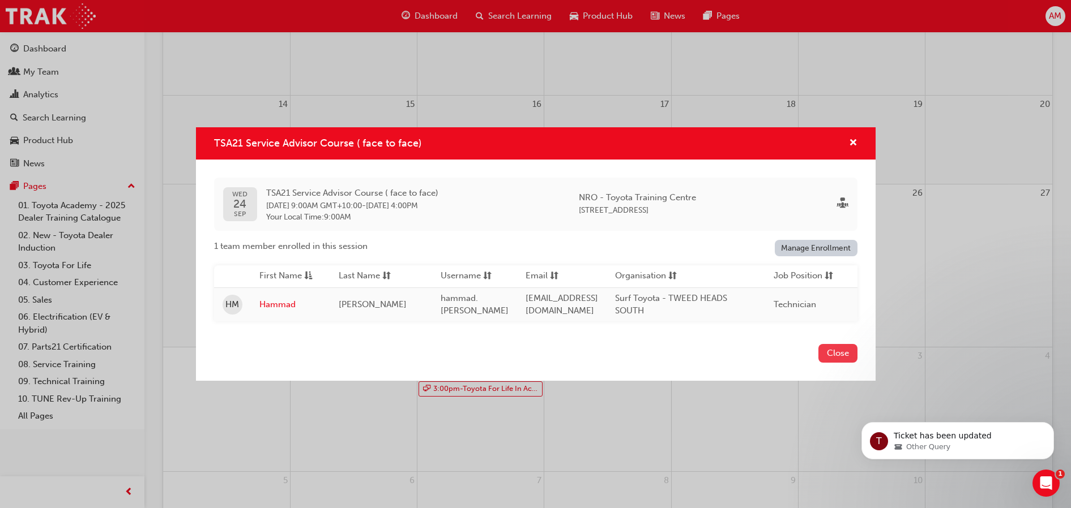
click at [830, 349] on button "Close" at bounding box center [837, 353] width 39 height 19
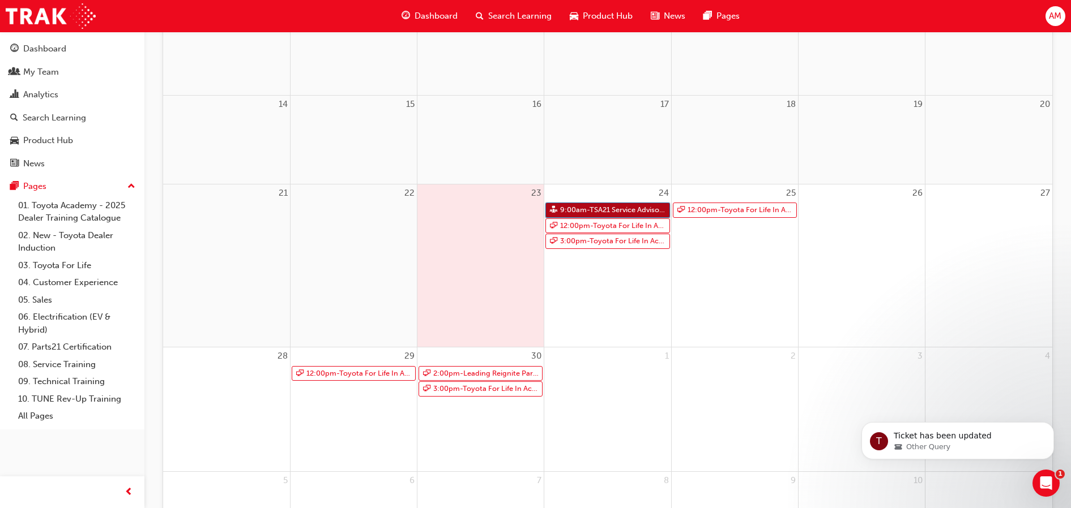
click at [597, 205] on link "9:00am - TSA21 Service Advisor Course ( face to face)" at bounding box center [607, 210] width 124 height 15
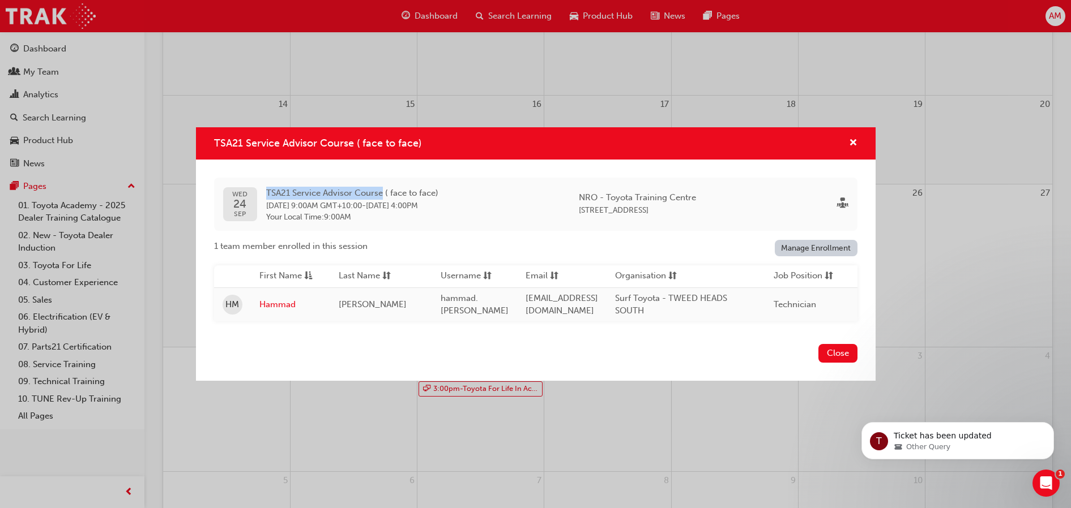
drag, startPoint x: 265, startPoint y: 185, endPoint x: 382, endPoint y: 190, distance: 117.3
click at [382, 190] on div "[DATE] TSA21 Service Advisor Course ( face to face) [DATE] 9:00AM GMT+10:00 - […" at bounding box center [330, 205] width 215 height 36
copy span "TSA21 Service Advisor Course"
drag, startPoint x: 862, startPoint y: 134, endPoint x: 845, endPoint y: 132, distance: 17.1
click at [858, 134] on div "TSA21 Service Advisor Course ( face to face)" at bounding box center [535, 143] width 679 height 32
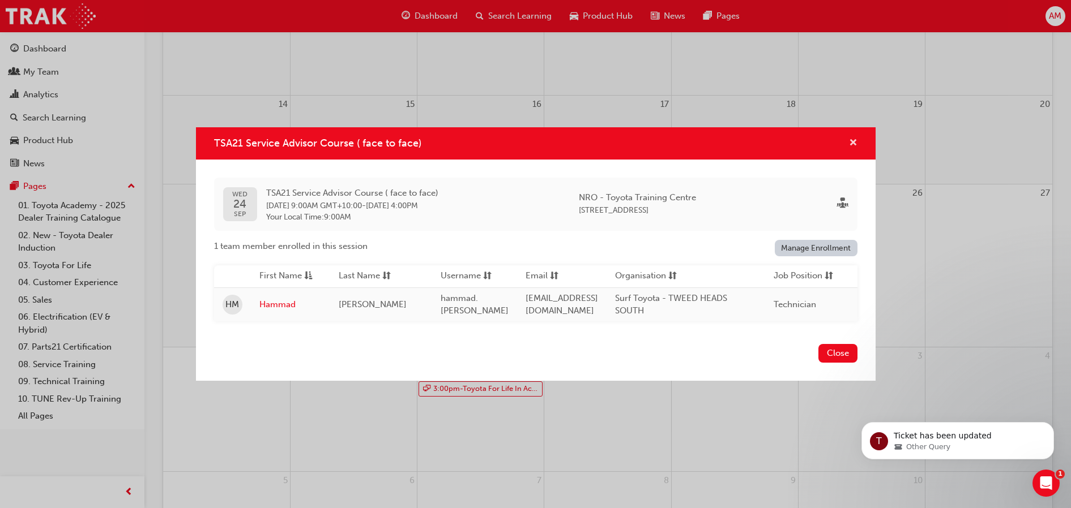
drag, startPoint x: 851, startPoint y: 138, endPoint x: 672, endPoint y: 116, distance: 180.8
click at [851, 139] on span "cross-icon" at bounding box center [853, 144] width 8 height 10
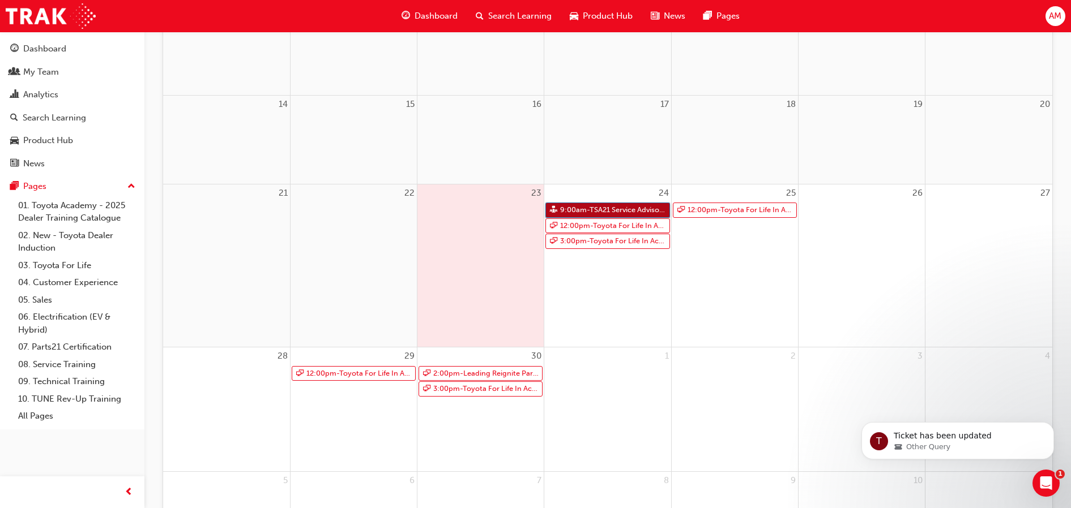
scroll to position [0, 0]
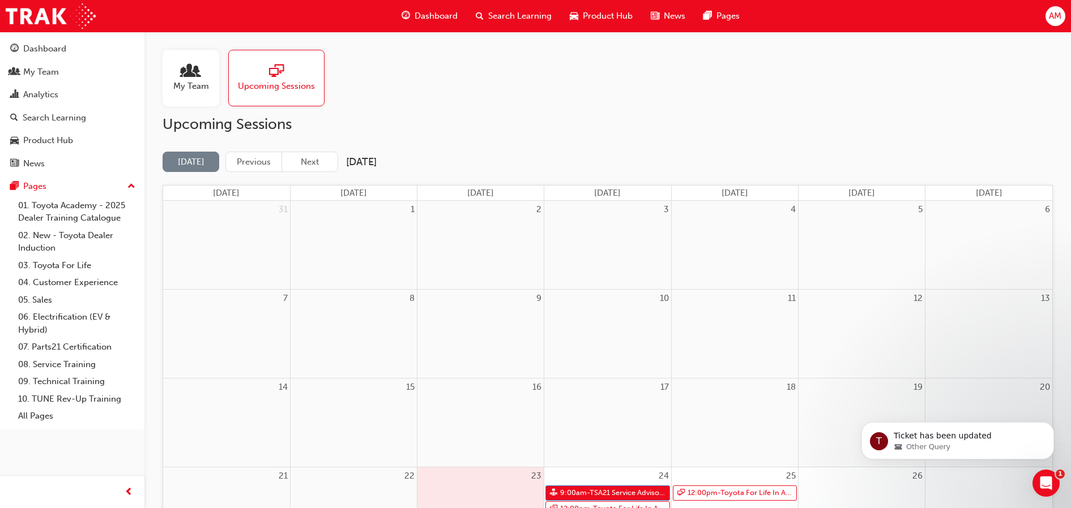
click at [498, 18] on span "Search Learning" at bounding box center [519, 16] width 63 height 13
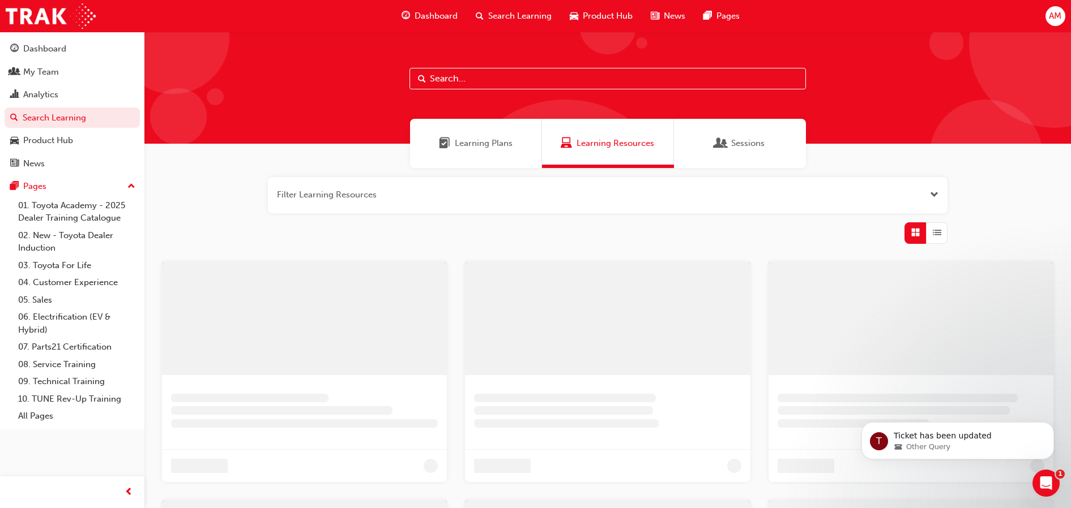
click at [518, 87] on input "text" at bounding box center [607, 79] width 396 height 22
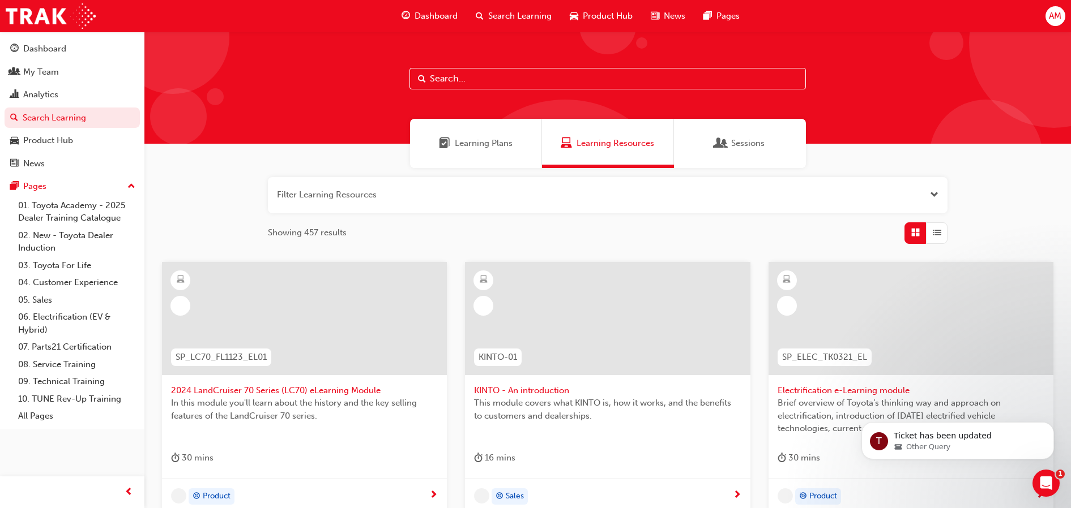
paste input "TSA21 Service Advisor Course"
type input "TSA21 Service Advisor Course"
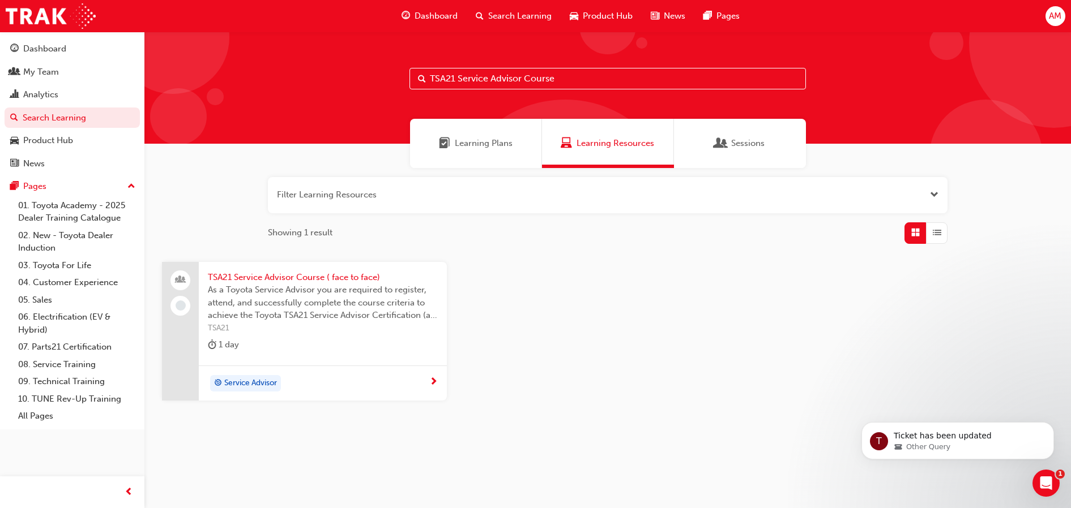
click at [367, 280] on span "TSA21 Service Advisor Course ( face to face)" at bounding box center [323, 277] width 230 height 13
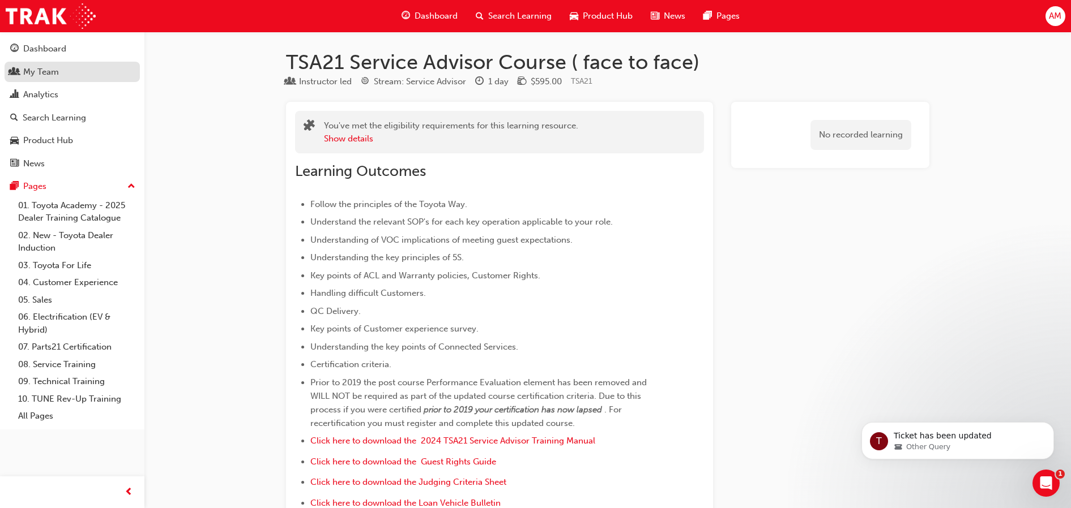
click at [42, 71] on div "My Team" at bounding box center [41, 72] width 36 height 13
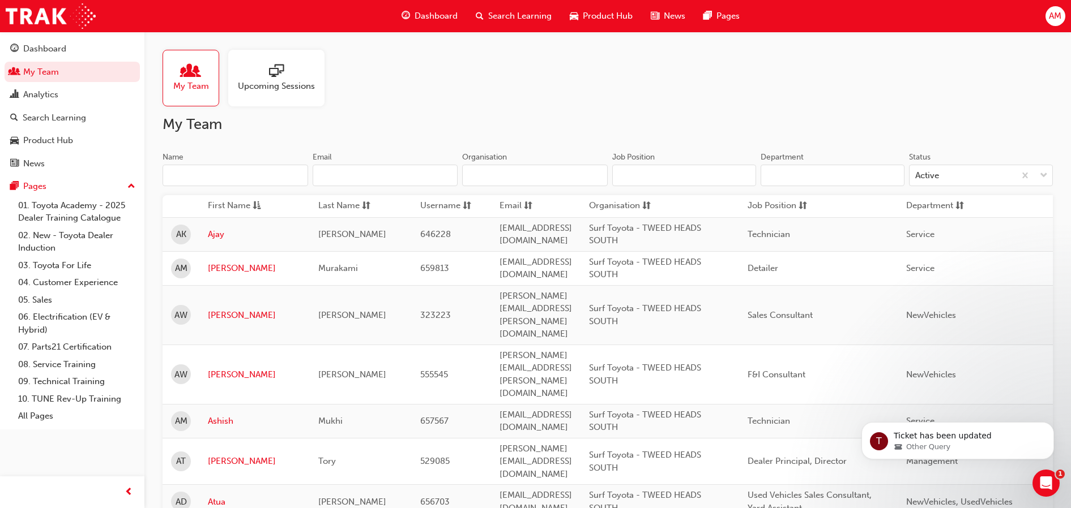
click at [247, 82] on span "Upcoming Sessions" at bounding box center [276, 86] width 77 height 13
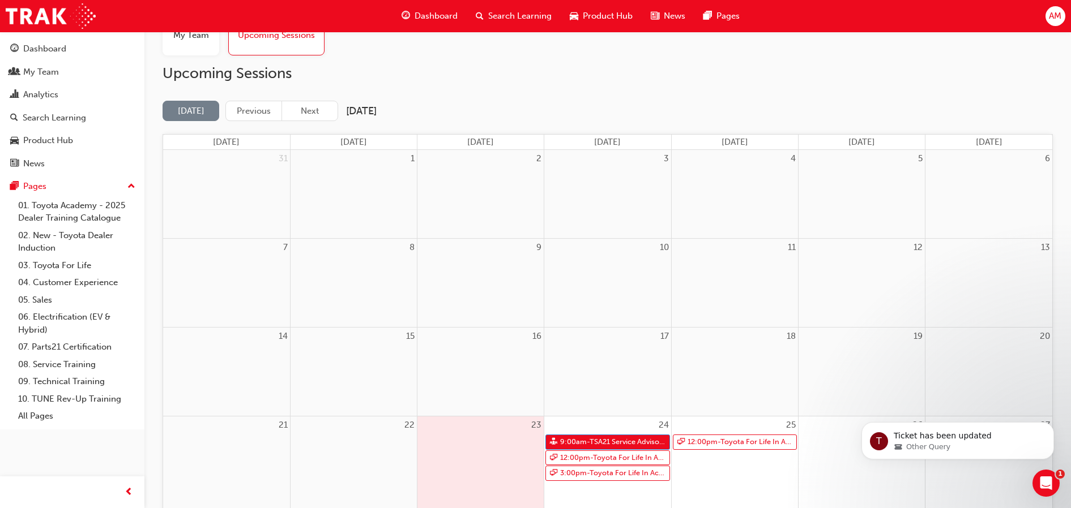
scroll to position [212, 0]
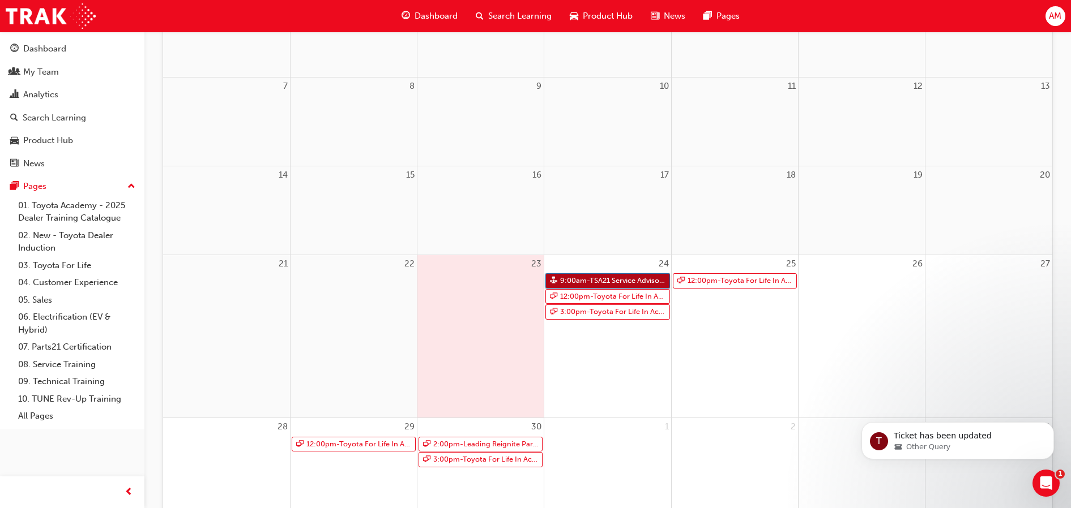
click at [602, 285] on link "9:00am - TSA21 Service Advisor Course ( face to face)" at bounding box center [607, 280] width 124 height 15
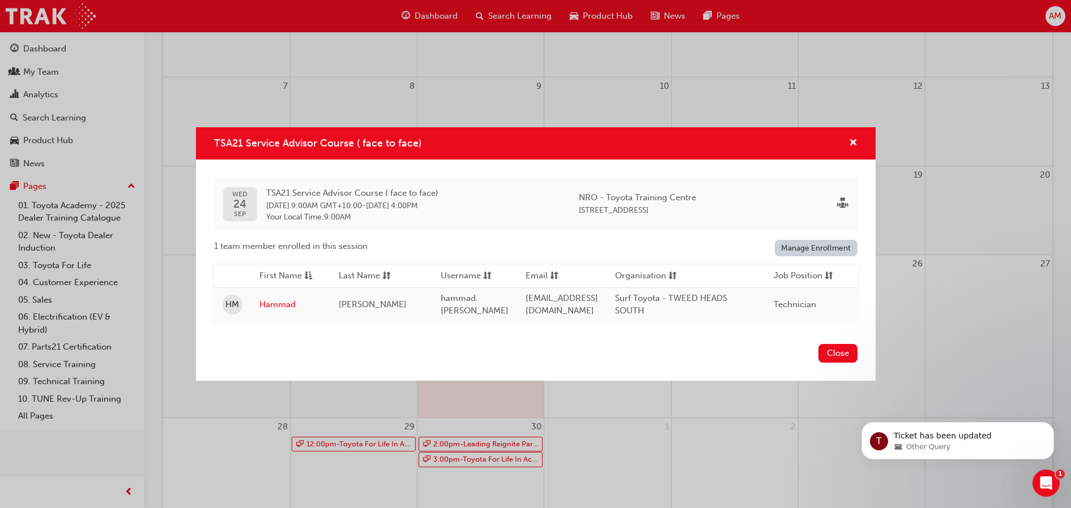
drag, startPoint x: 841, startPoint y: 362, endPoint x: 832, endPoint y: 364, distance: 9.2
click at [841, 362] on button "Close" at bounding box center [837, 353] width 39 height 19
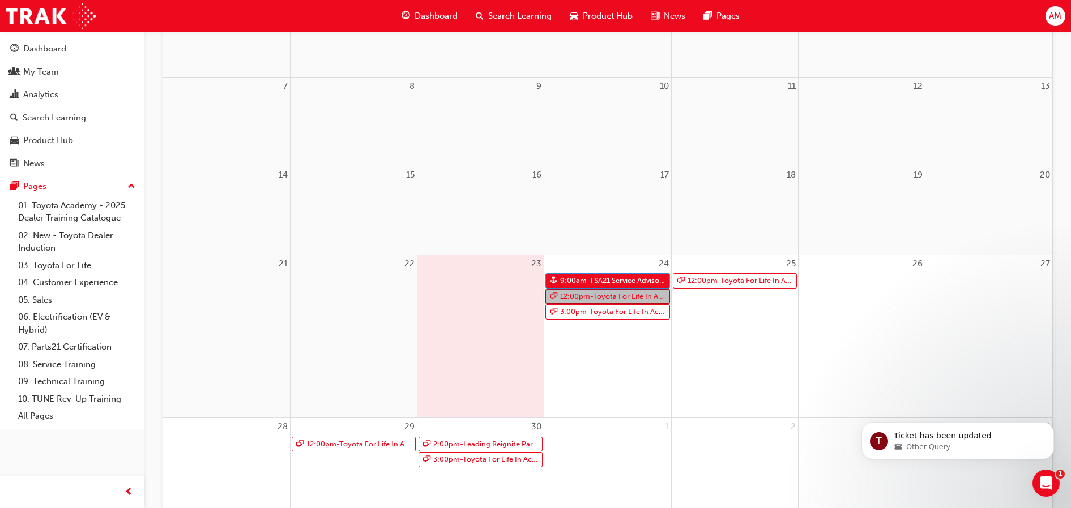
click at [631, 298] on link "12:00pm - Toyota For Life In Action - Virtual Classroom" at bounding box center [607, 296] width 124 height 15
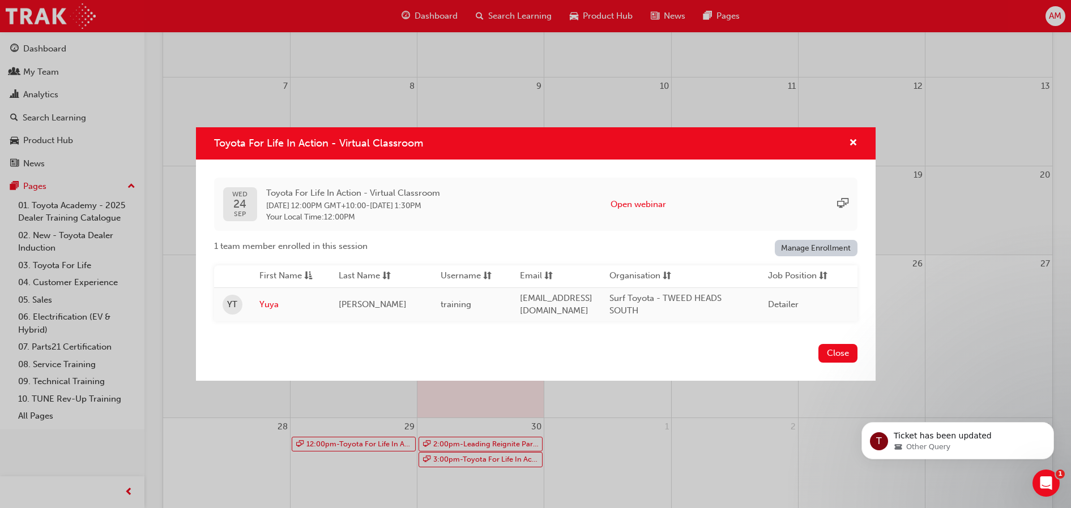
click at [848, 139] on div "Toyota For Life In Action - Virtual Classroom" at bounding box center [849, 143] width 18 height 14
click at [850, 139] on span "cross-icon" at bounding box center [853, 144] width 8 height 10
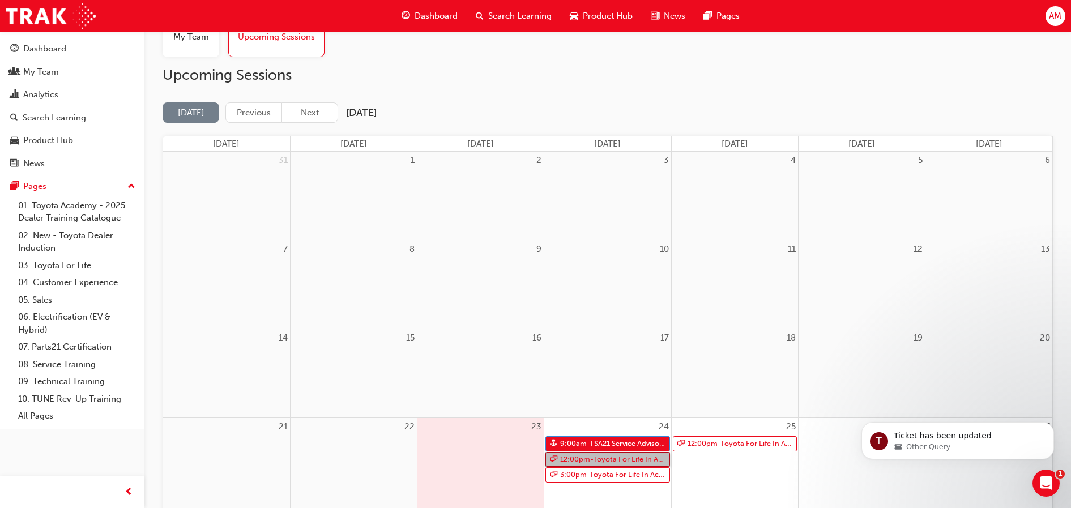
scroll to position [0, 0]
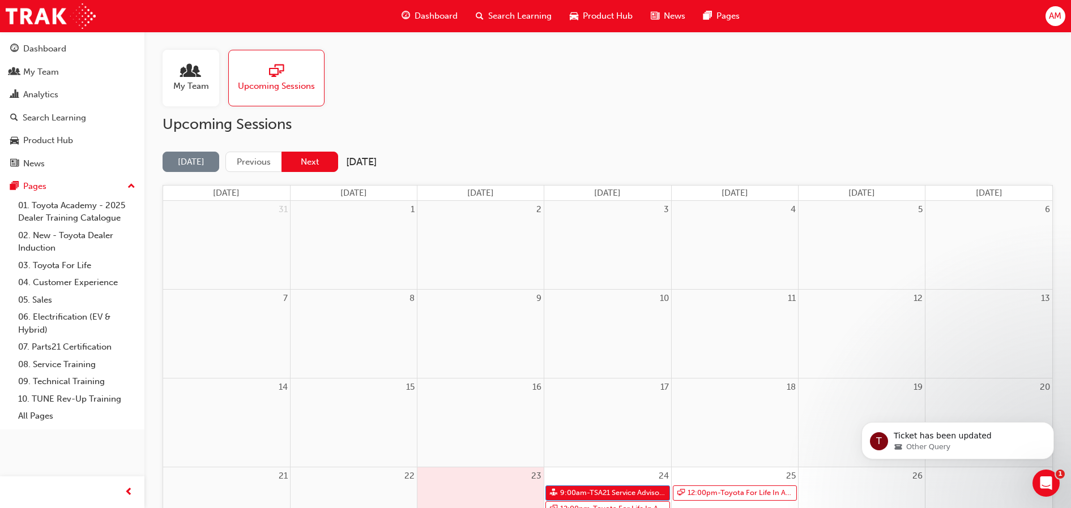
click at [317, 167] on button "Next" at bounding box center [309, 162] width 57 height 21
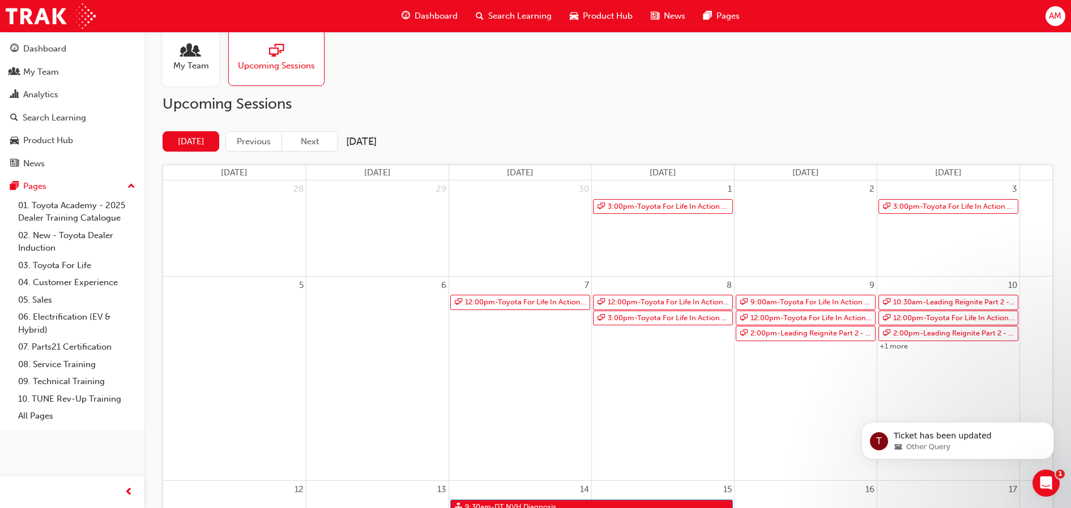
scroll to position [41, 0]
